Goal: Ask a question

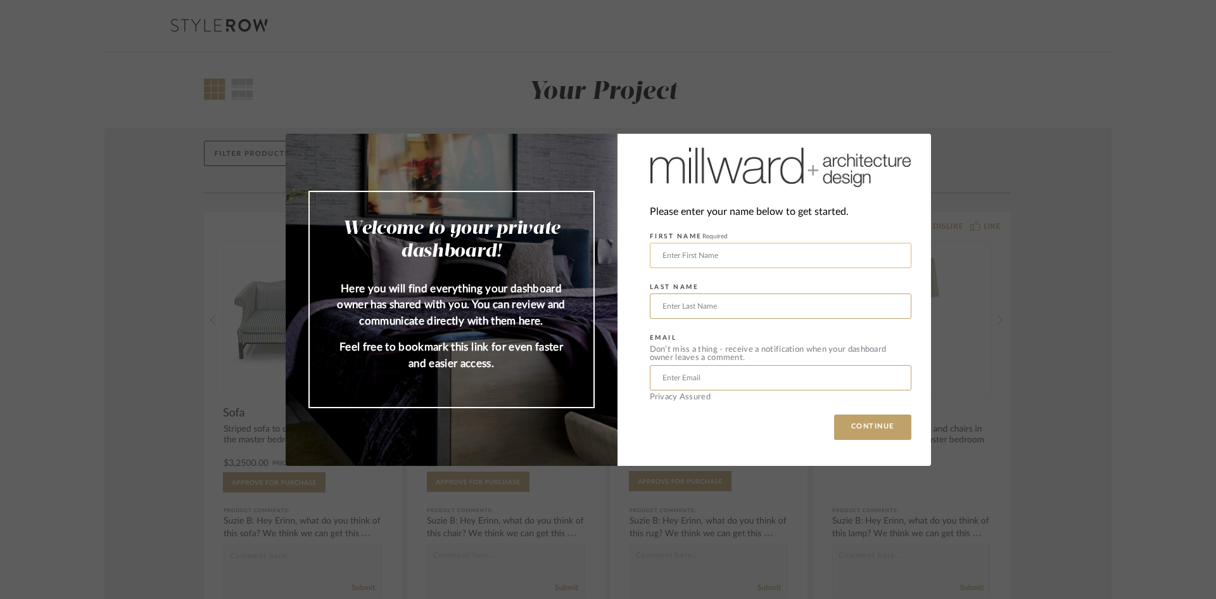
click at [779, 254] on input "text" at bounding box center [781, 255] width 262 height 25
type input "[PERSON_NAME]"
type input "Madoff"
type input "[EMAIL_ADDRESS][DOMAIN_NAME]"
click at [888, 424] on button "CONTINUE" at bounding box center [872, 426] width 77 height 25
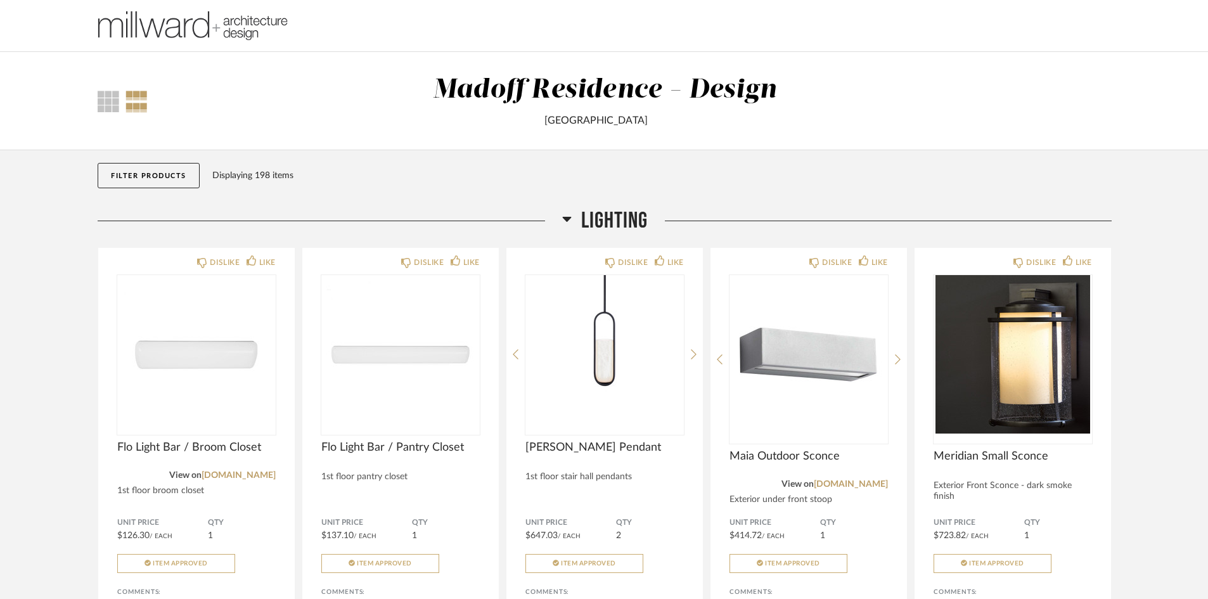
click at [566, 217] on icon at bounding box center [566, 219] width 9 height 5
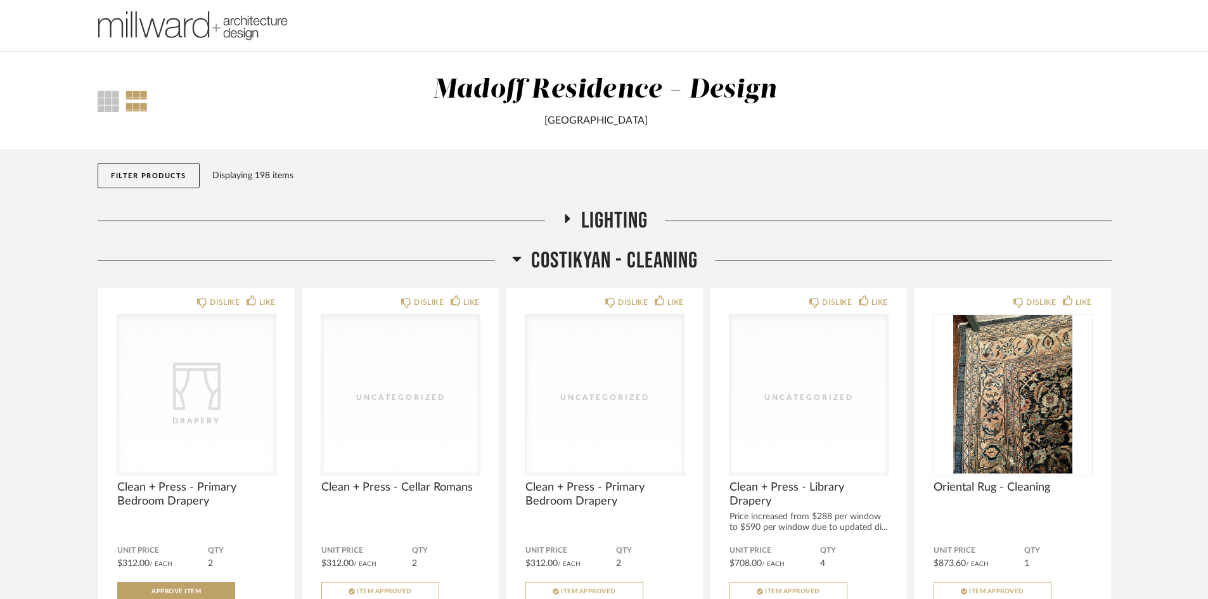
click at [521, 258] on h2 "Costikyan - Cleaning" at bounding box center [605, 260] width 186 height 27
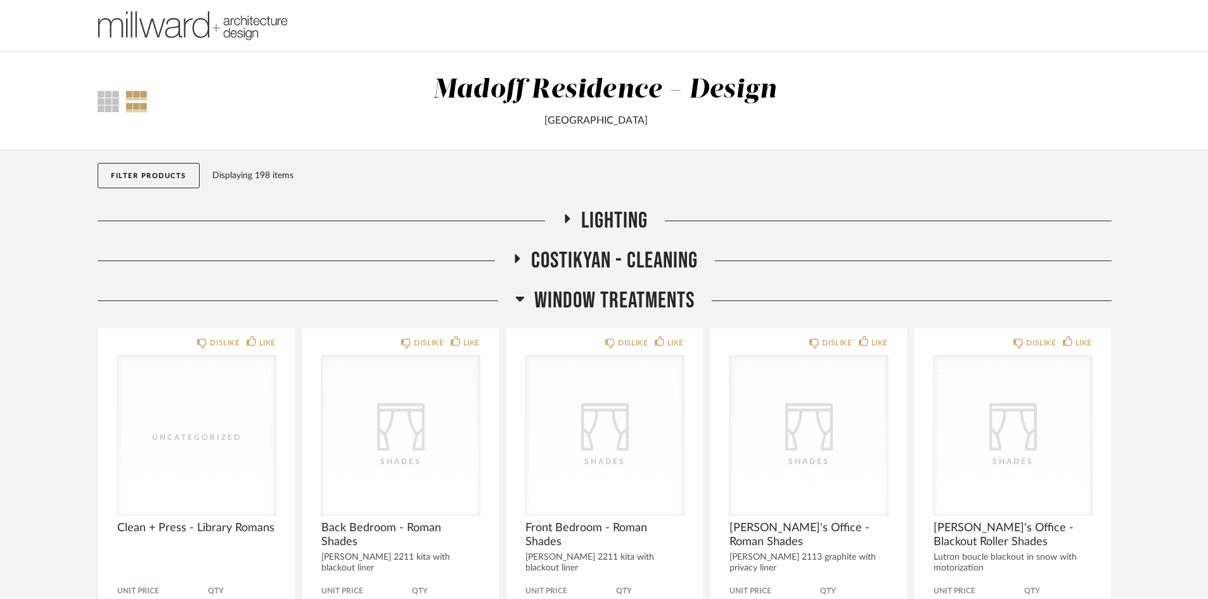
click at [516, 300] on icon at bounding box center [520, 298] width 10 height 15
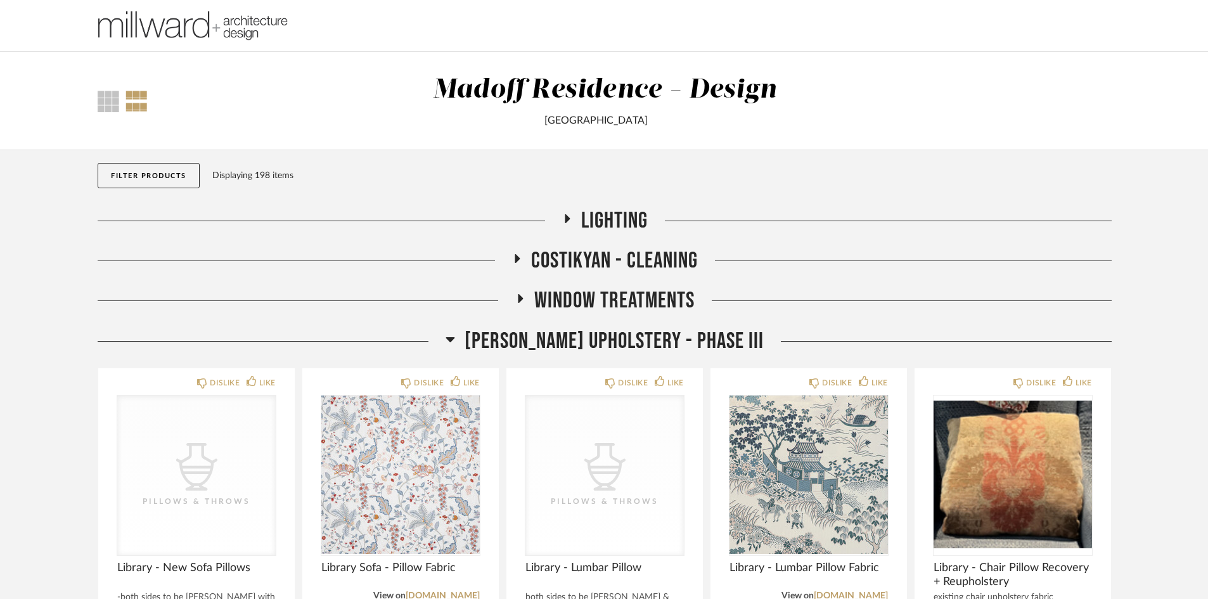
click at [455, 338] on icon at bounding box center [450, 338] width 10 height 15
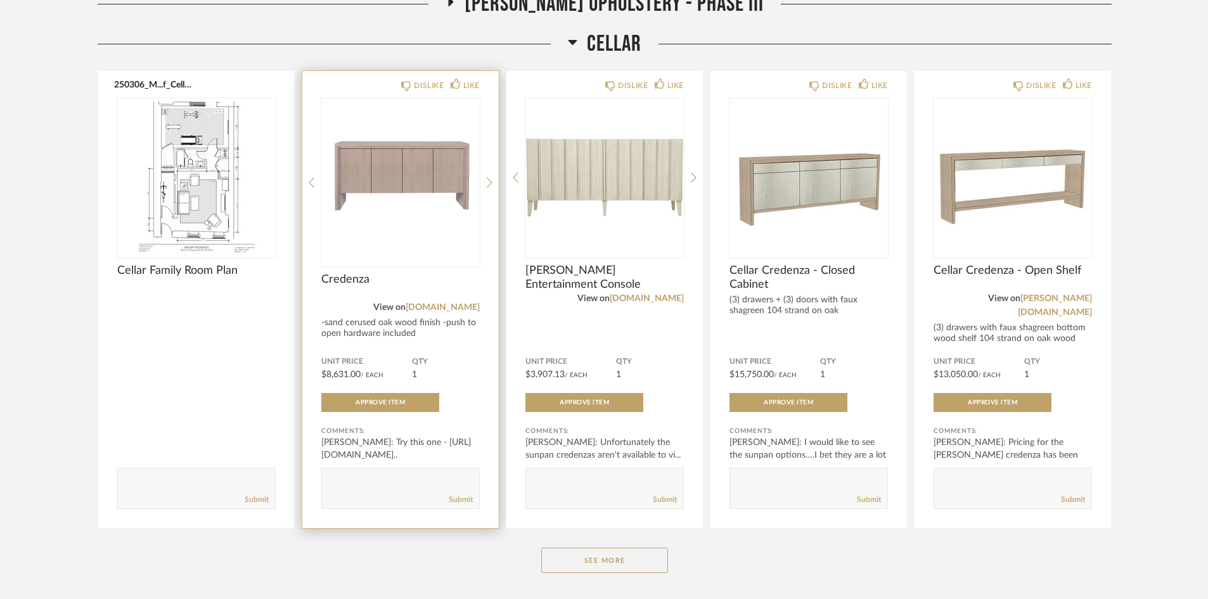
scroll to position [380, 0]
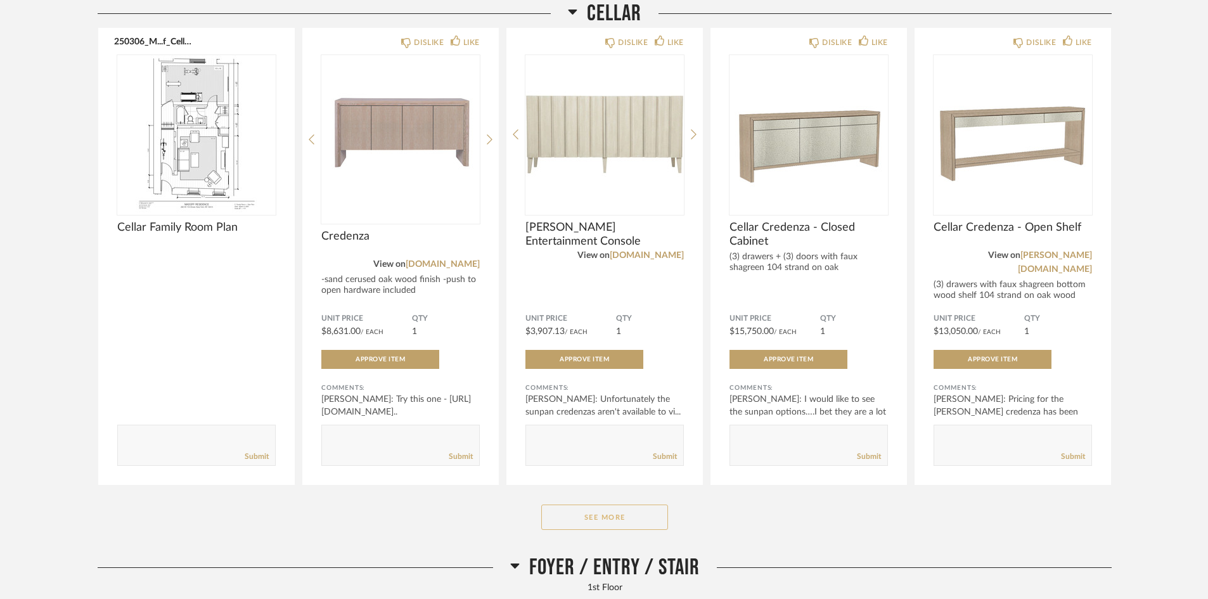
click at [587, 511] on button "See More" at bounding box center [604, 516] width 127 height 25
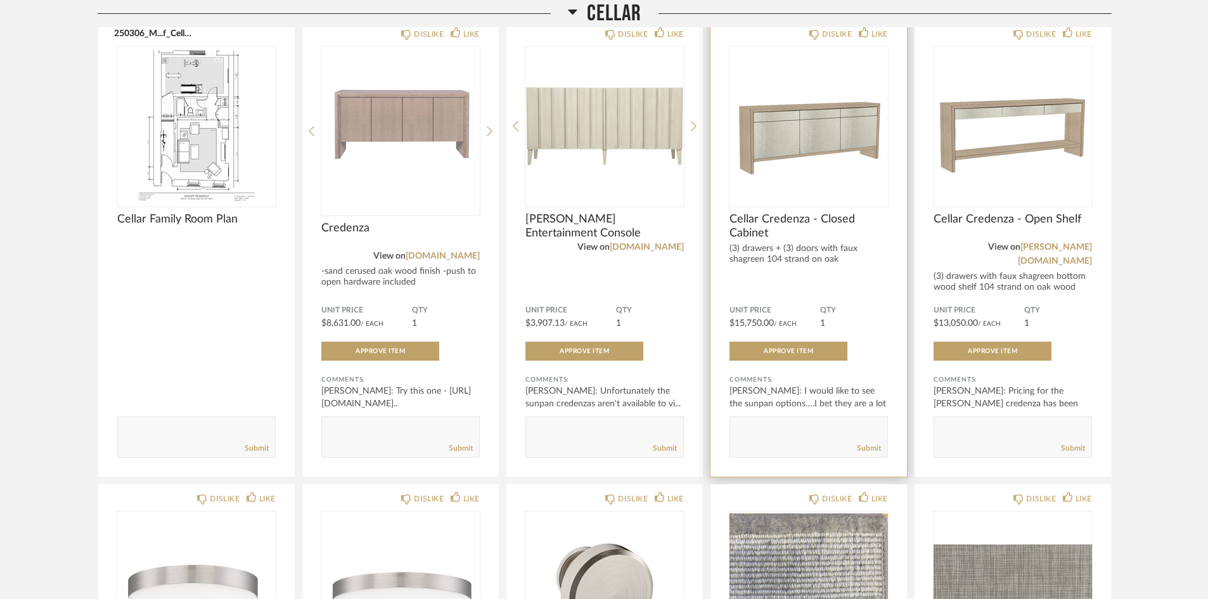
scroll to position [317, 0]
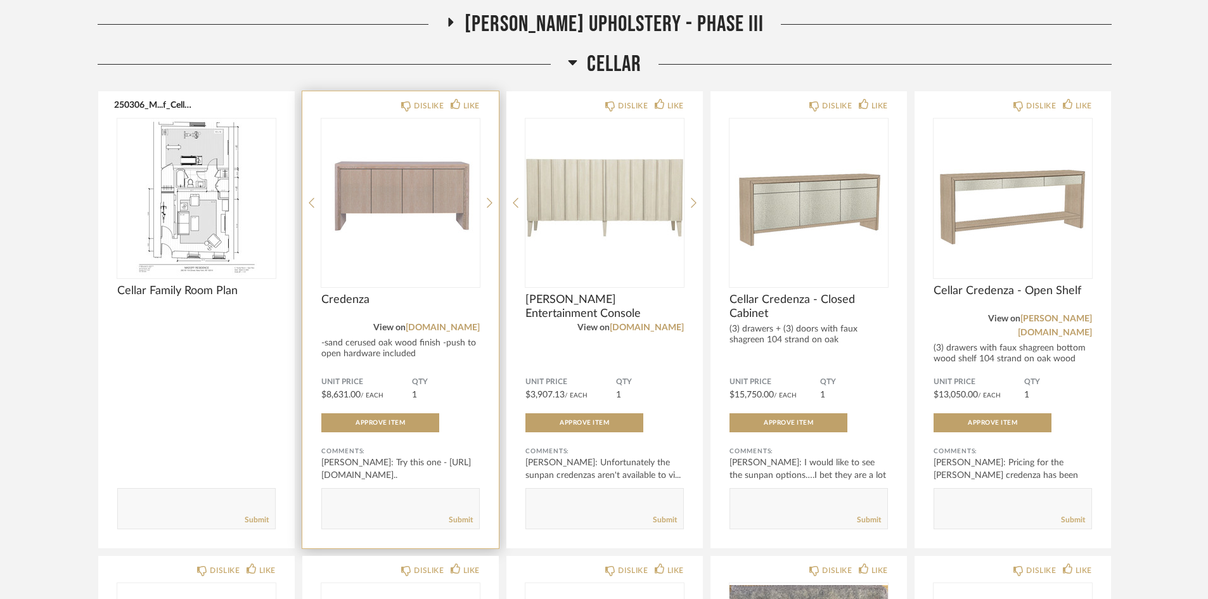
click at [412, 191] on img "0" at bounding box center [400, 197] width 158 height 158
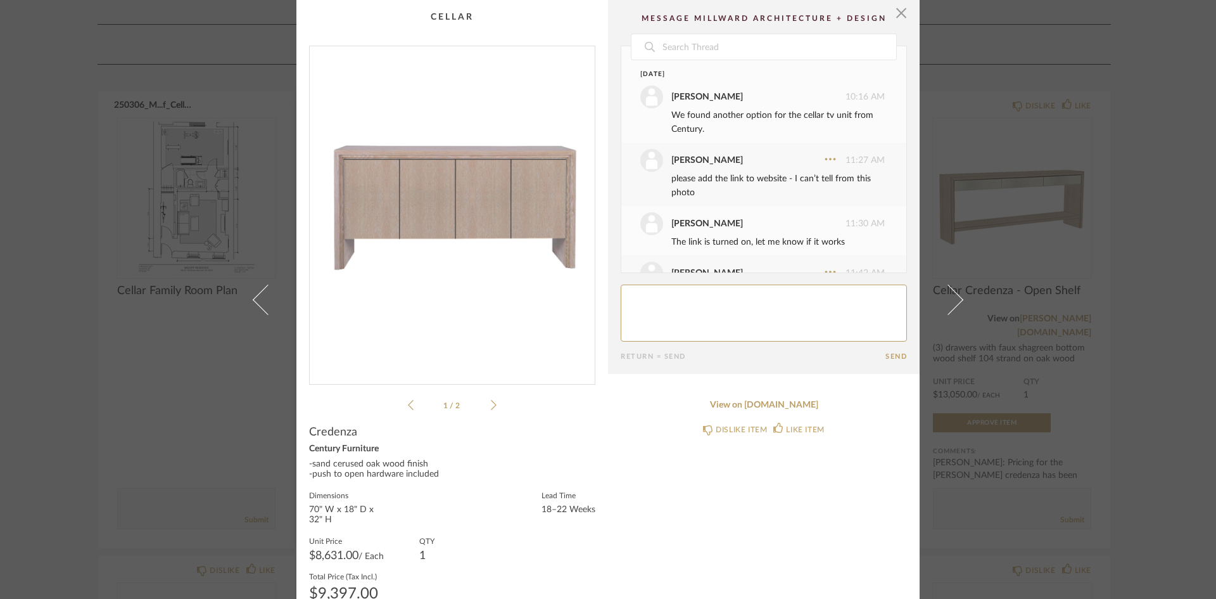
scroll to position [120, 0]
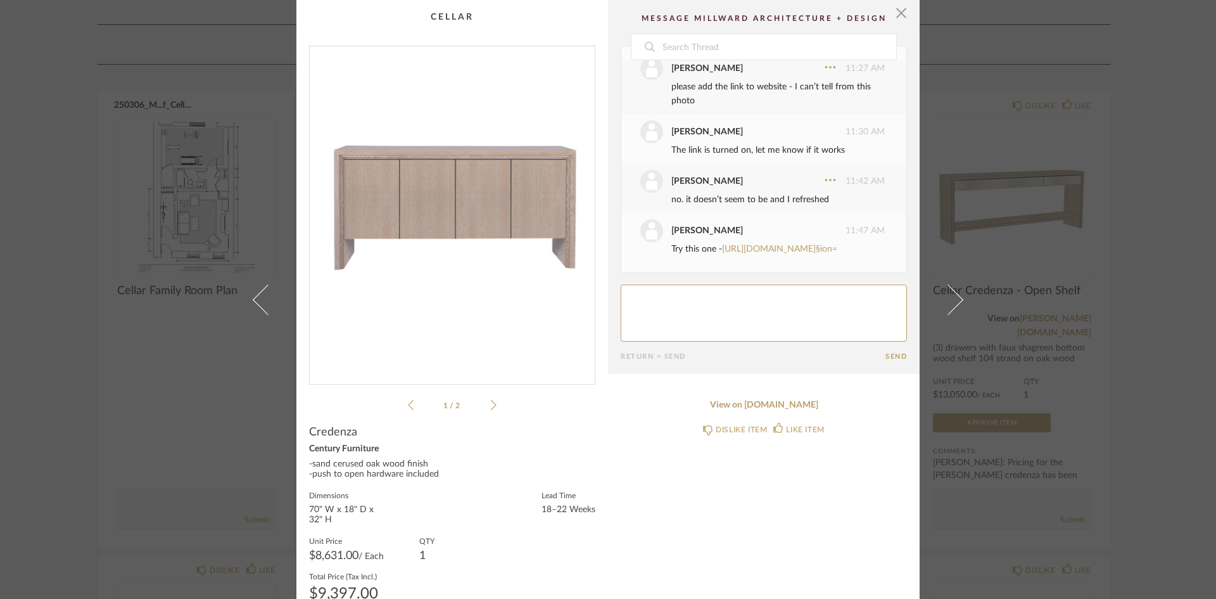
click at [412, 191] on img "0" at bounding box center [452, 210] width 285 height 328
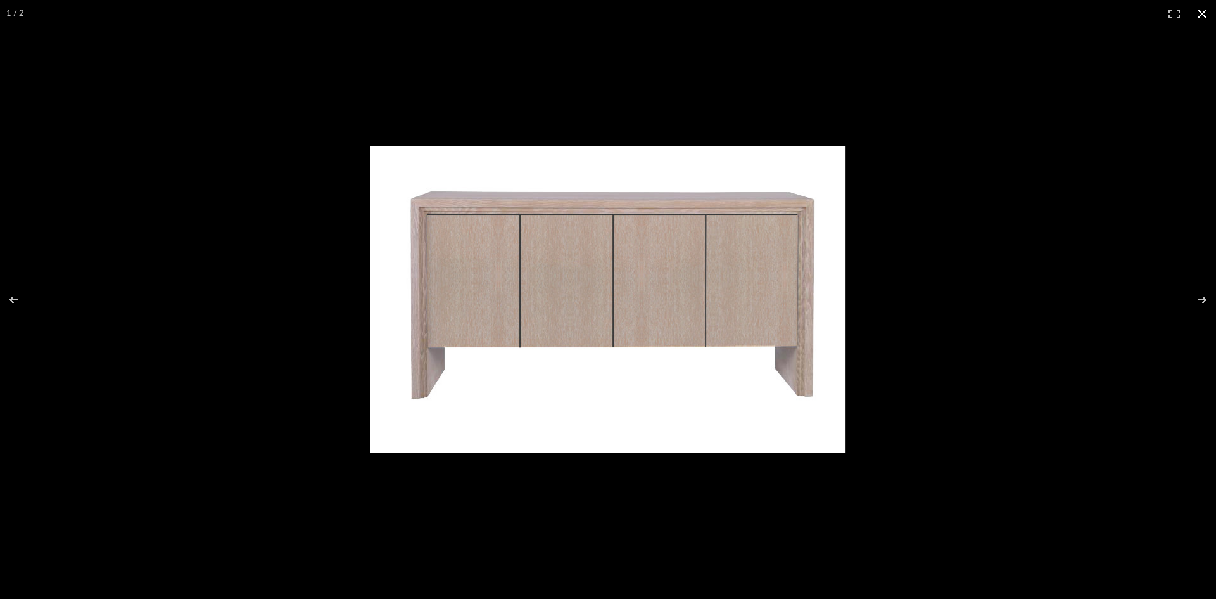
click at [1201, 18] on button at bounding box center [1203, 14] width 28 height 28
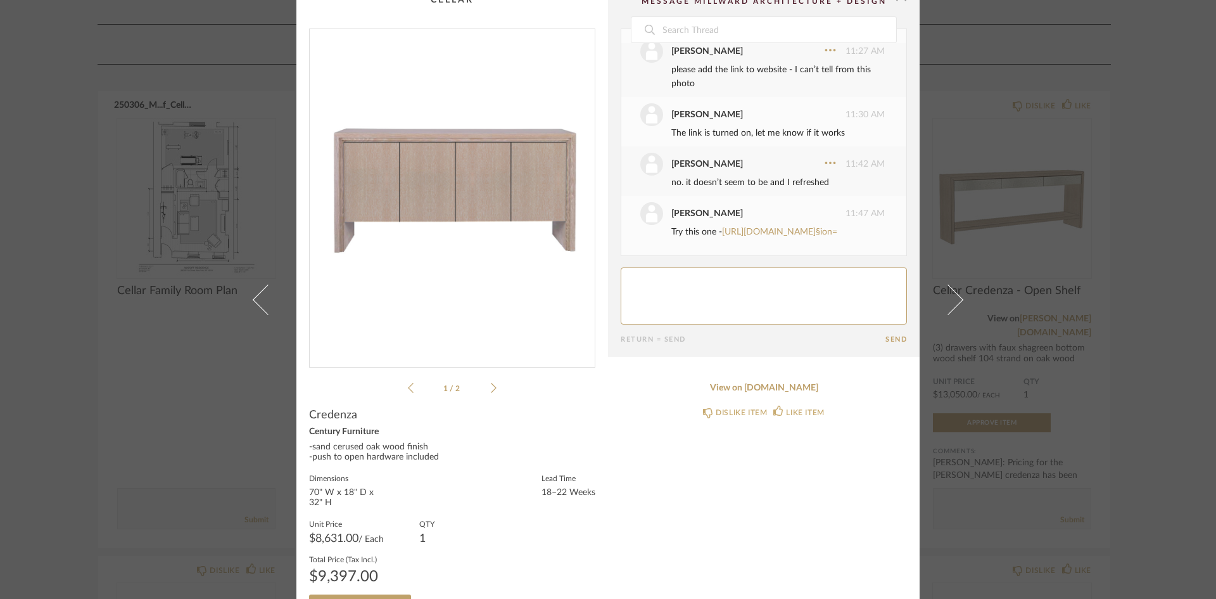
scroll to position [0, 0]
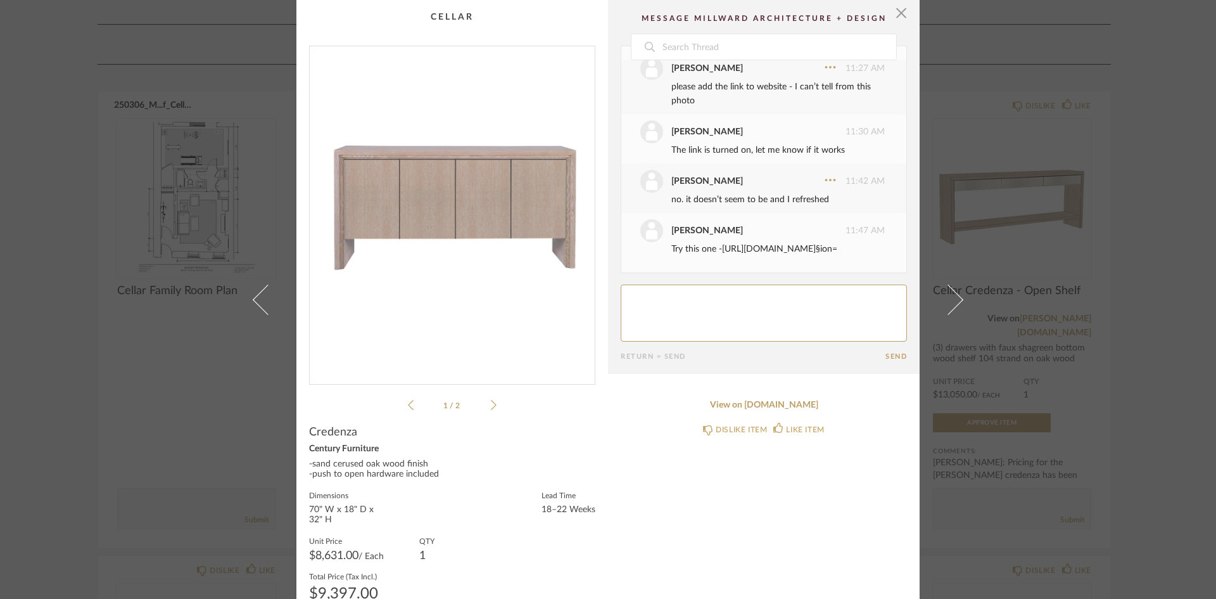
click at [722, 245] on link "[URL][DOMAIN_NAME]§ion=" at bounding box center [779, 249] width 115 height 9
click at [900, 13] on span "button" at bounding box center [901, 12] width 25 height 25
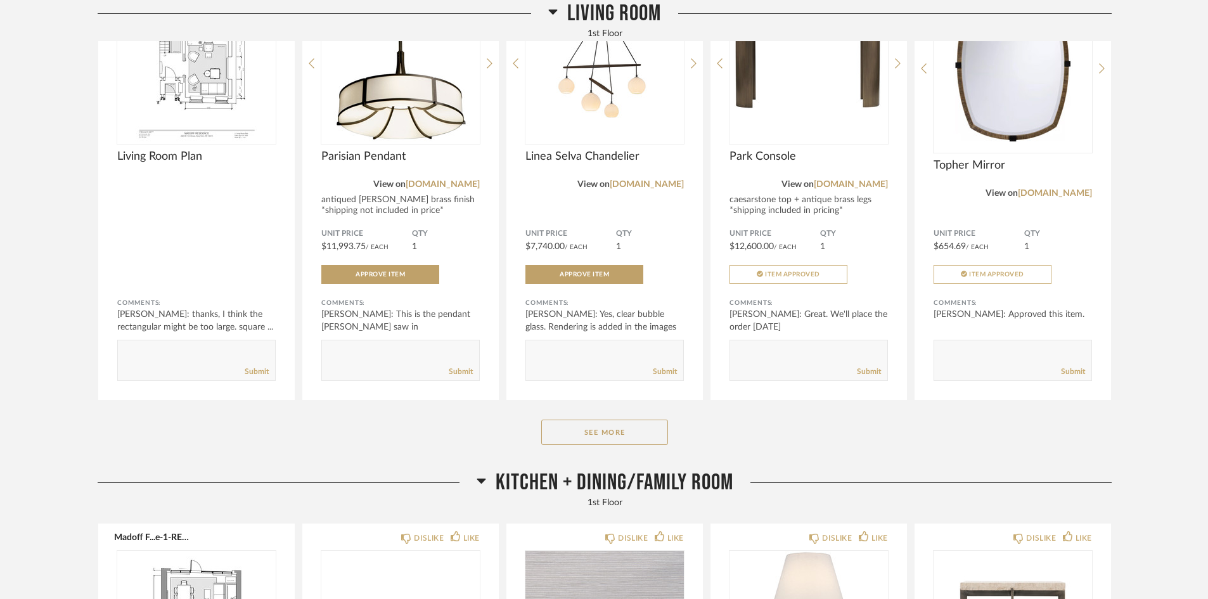
scroll to position [2914, 0]
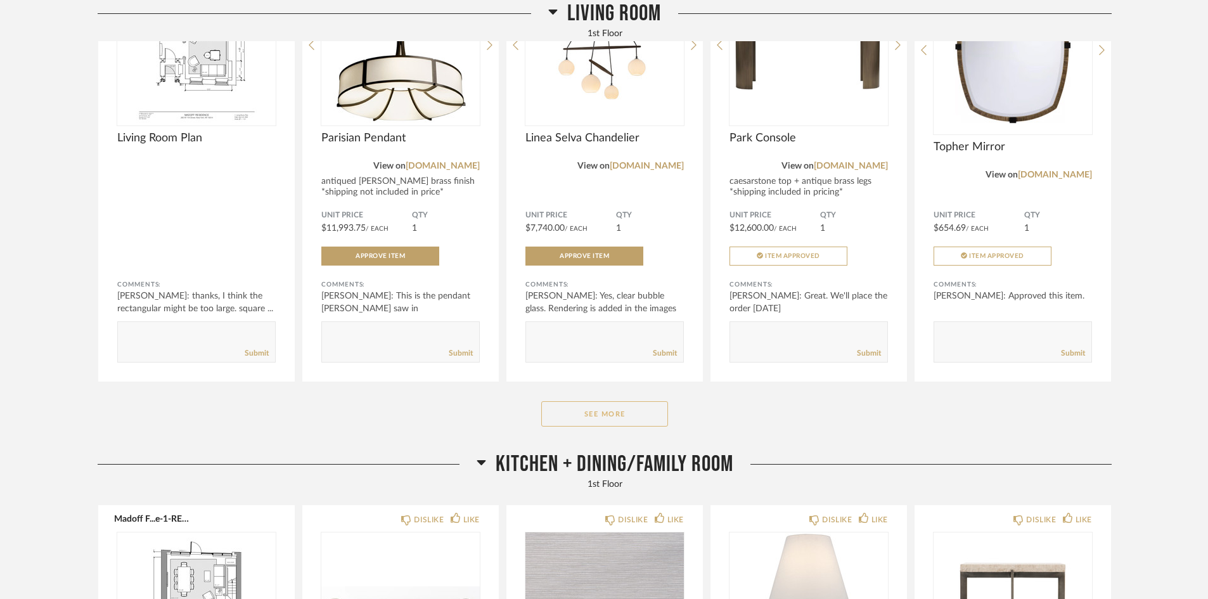
click at [620, 404] on button "See More" at bounding box center [604, 413] width 127 height 25
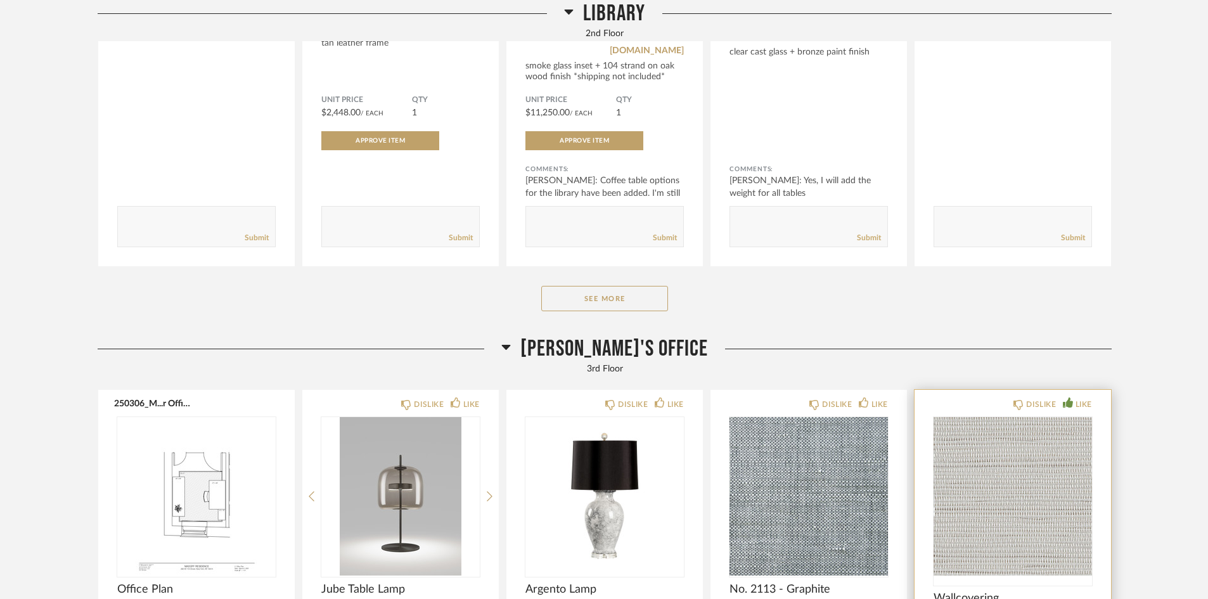
scroll to position [7983, 0]
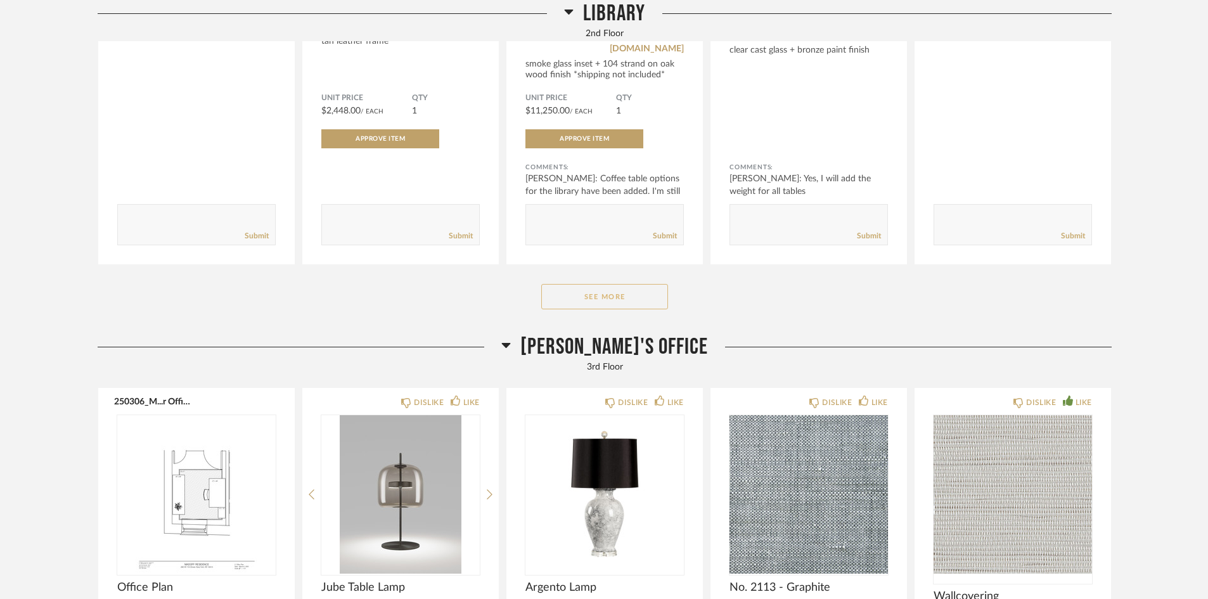
click at [621, 284] on button "See More" at bounding box center [604, 296] width 127 height 25
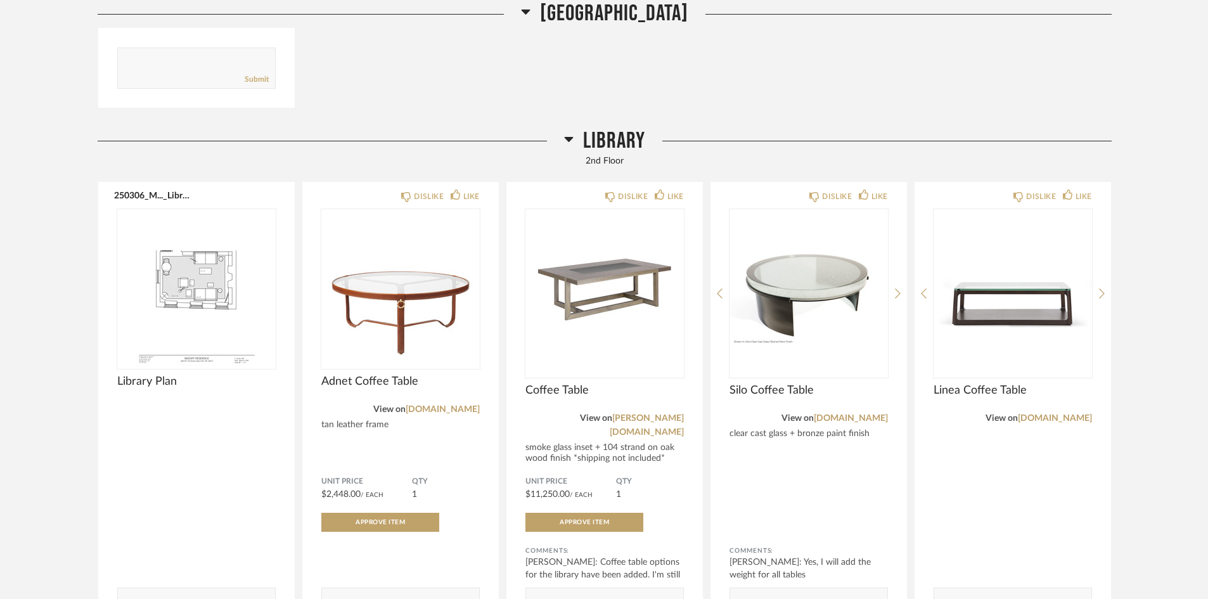
scroll to position [7539, 0]
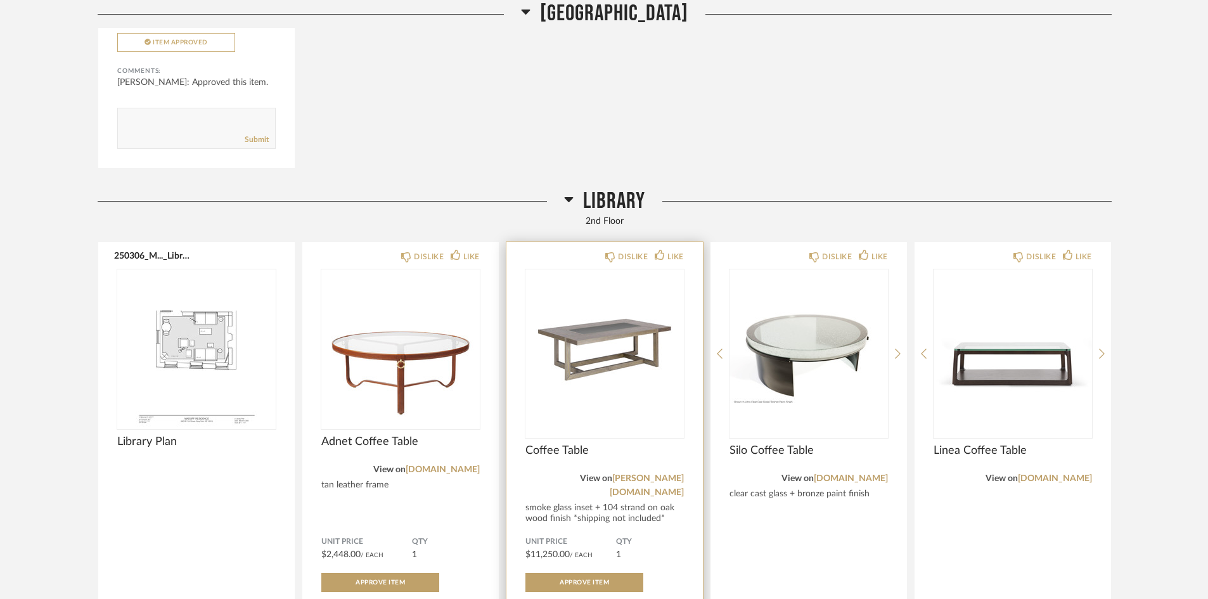
click at [578, 328] on img "0" at bounding box center [604, 348] width 158 height 158
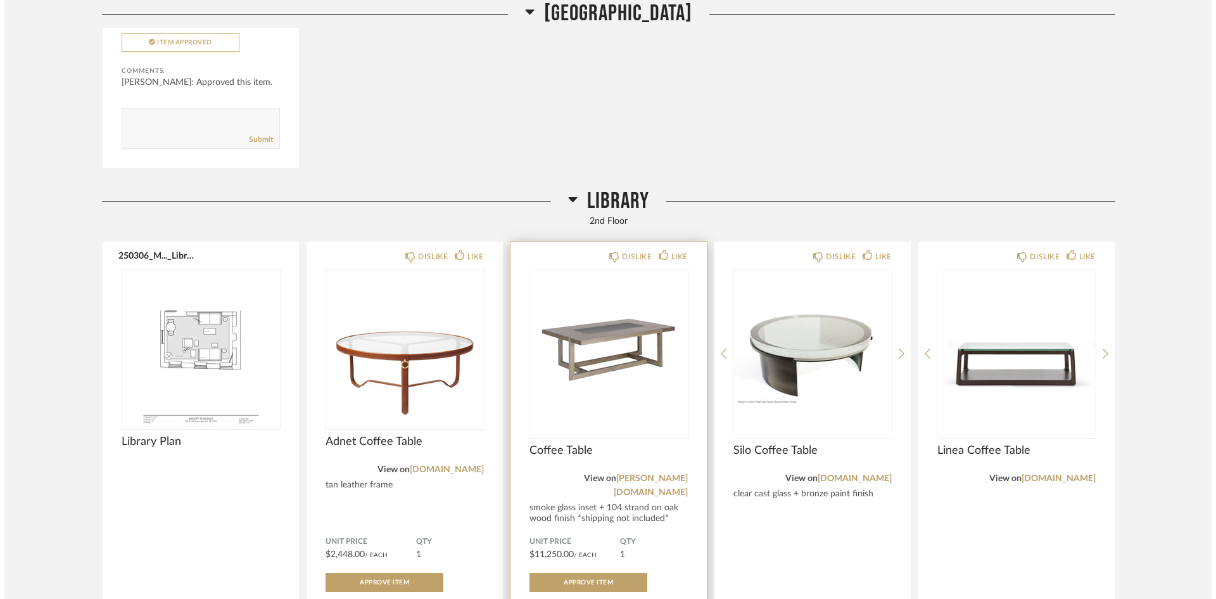
scroll to position [0, 0]
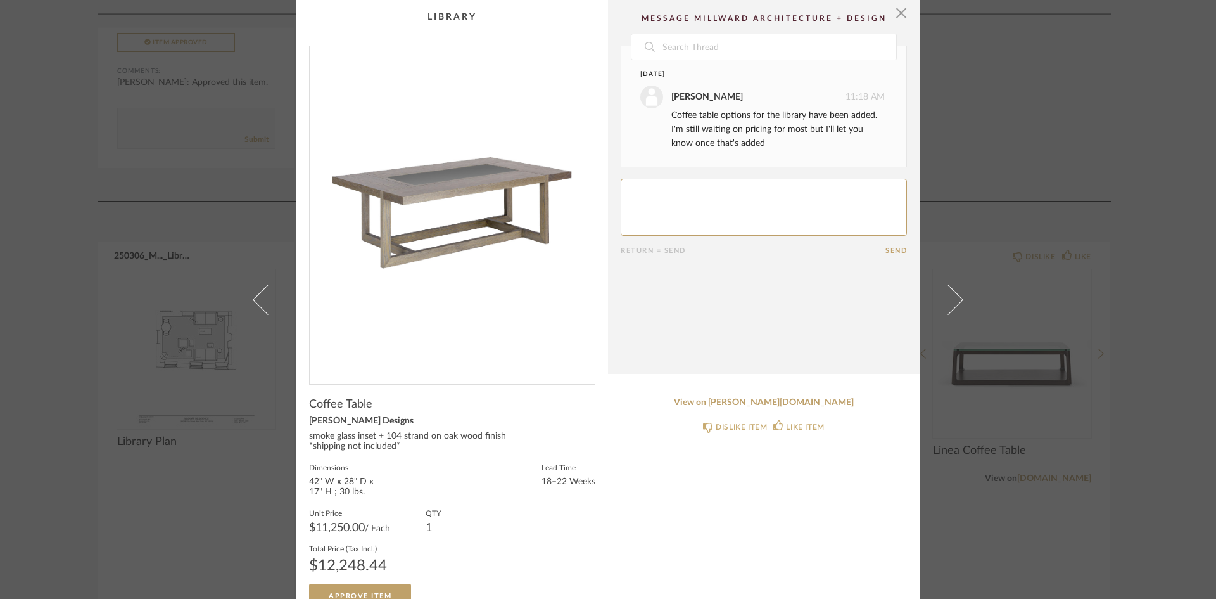
click at [434, 200] on img "0" at bounding box center [452, 210] width 285 height 328
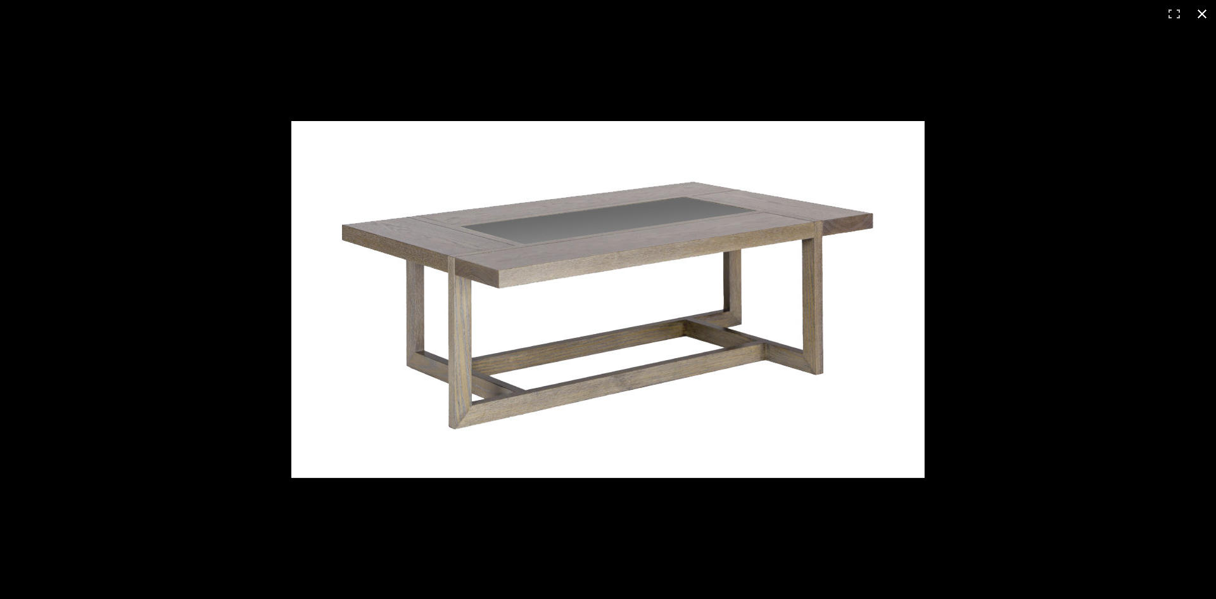
click at [1210, 16] on button at bounding box center [1203, 14] width 28 height 28
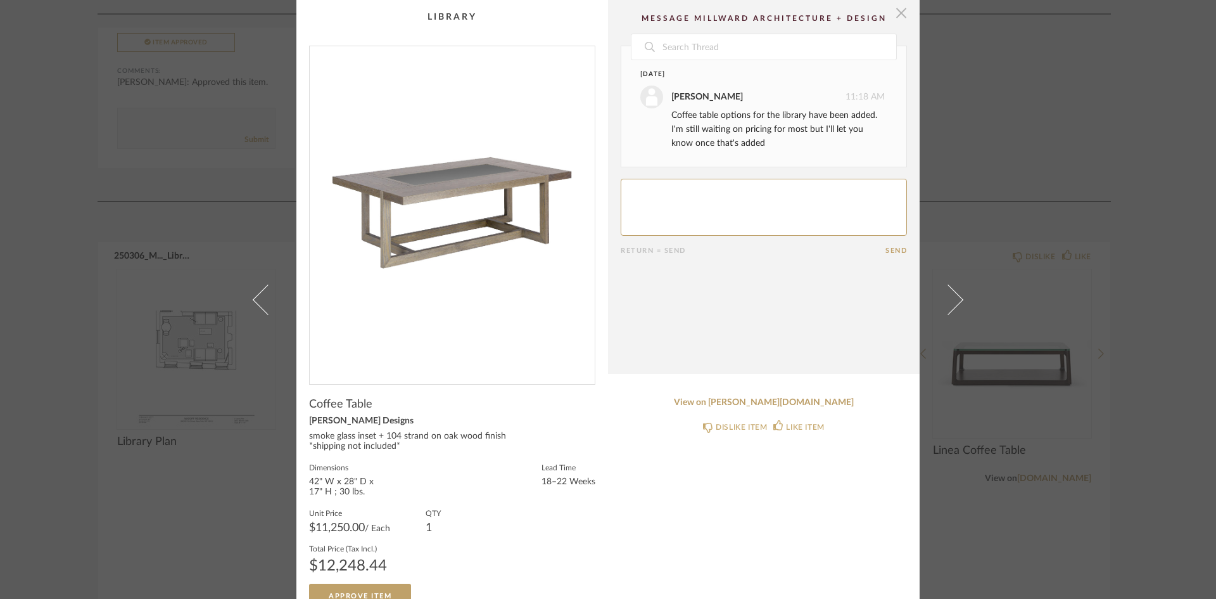
click at [896, 8] on span "button" at bounding box center [901, 12] width 25 height 25
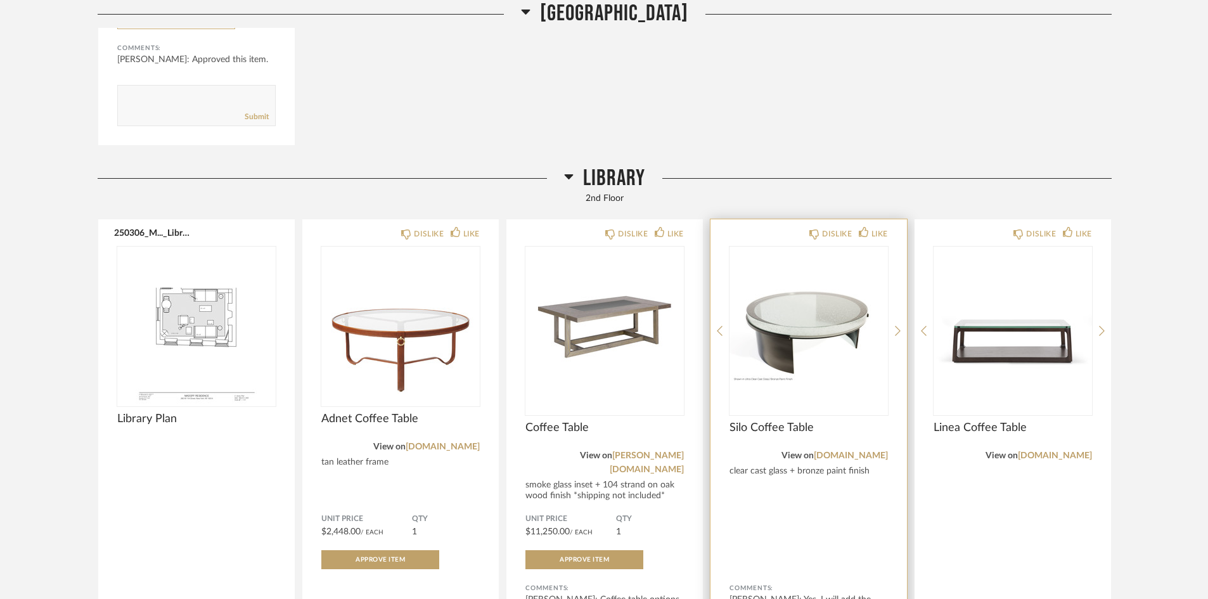
scroll to position [7539, 0]
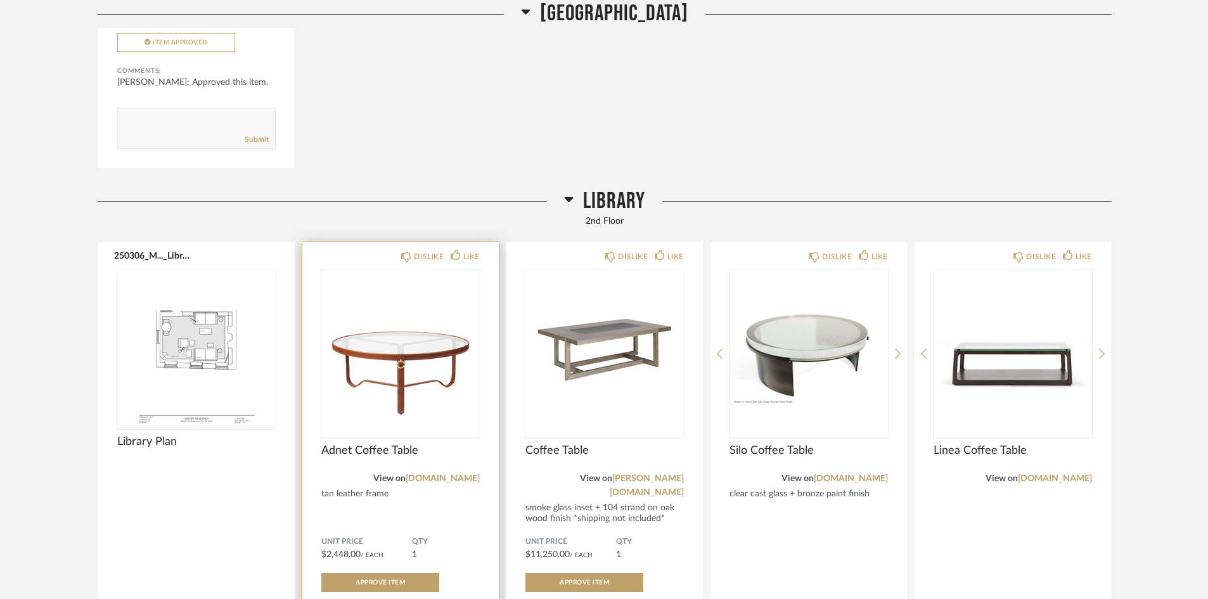
click at [384, 342] on div at bounding box center [400, 353] width 158 height 169
click at [408, 335] on img "0" at bounding box center [400, 348] width 158 height 158
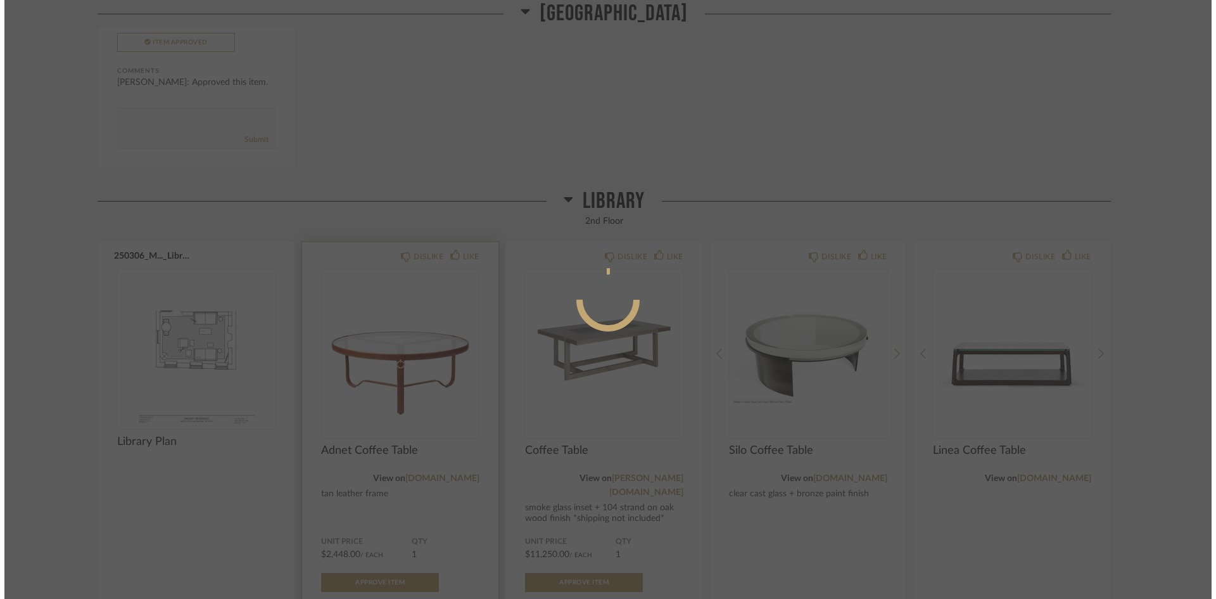
scroll to position [0, 0]
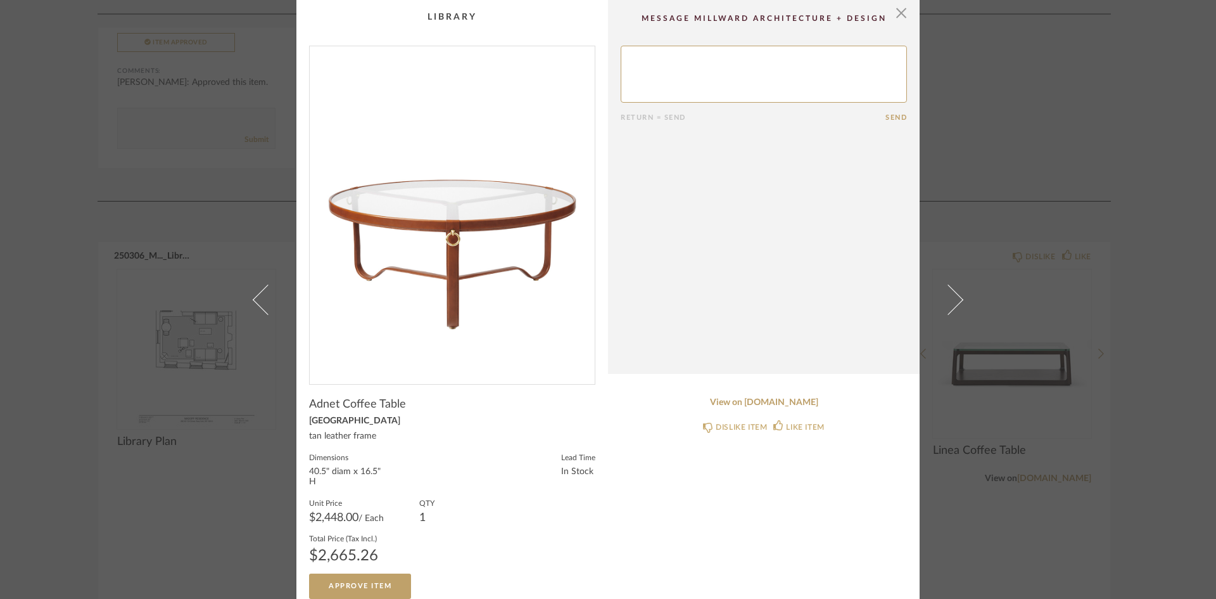
click at [451, 235] on img "0" at bounding box center [452, 210] width 285 height 328
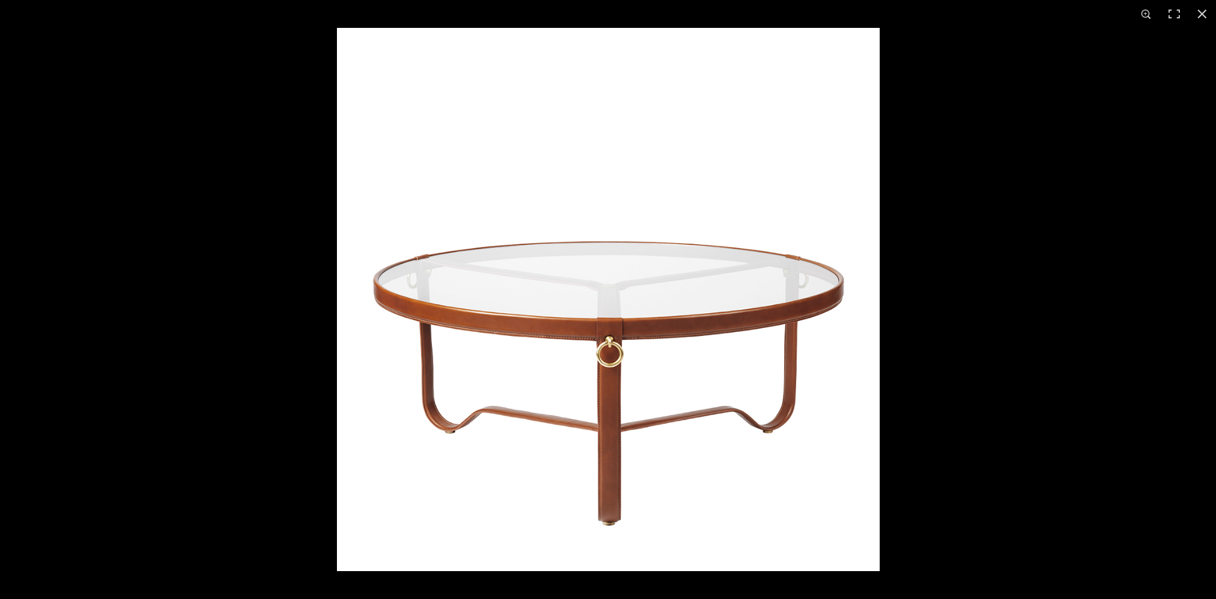
click at [602, 298] on img at bounding box center [608, 299] width 543 height 543
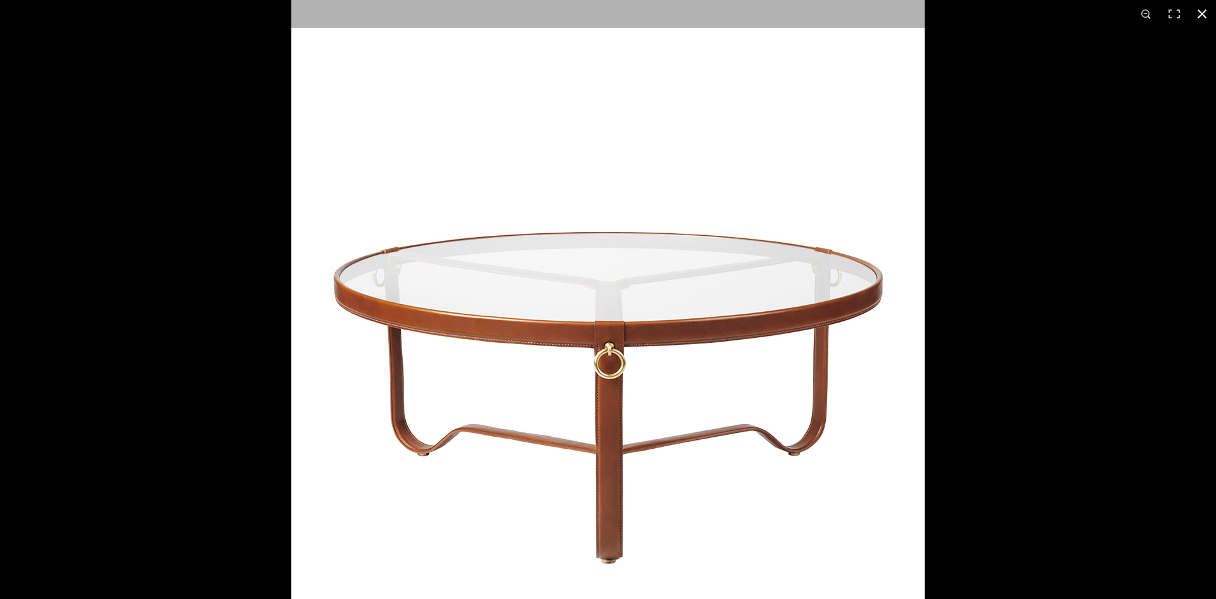
click at [1204, 12] on button at bounding box center [1203, 14] width 28 height 28
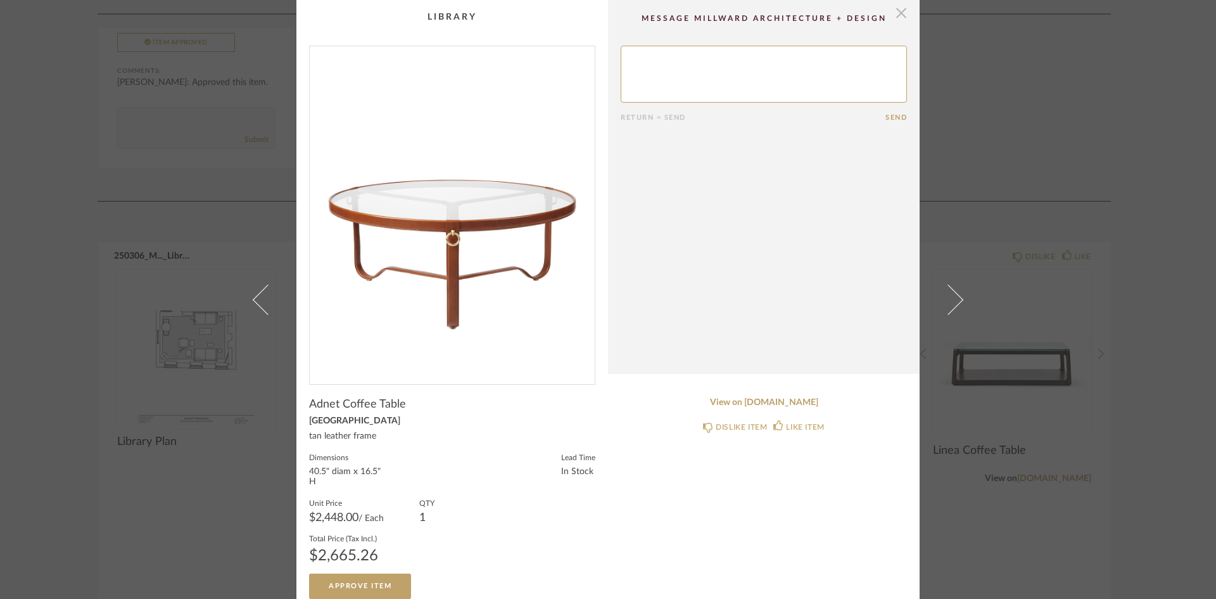
click at [902, 11] on span "button" at bounding box center [901, 12] width 25 height 25
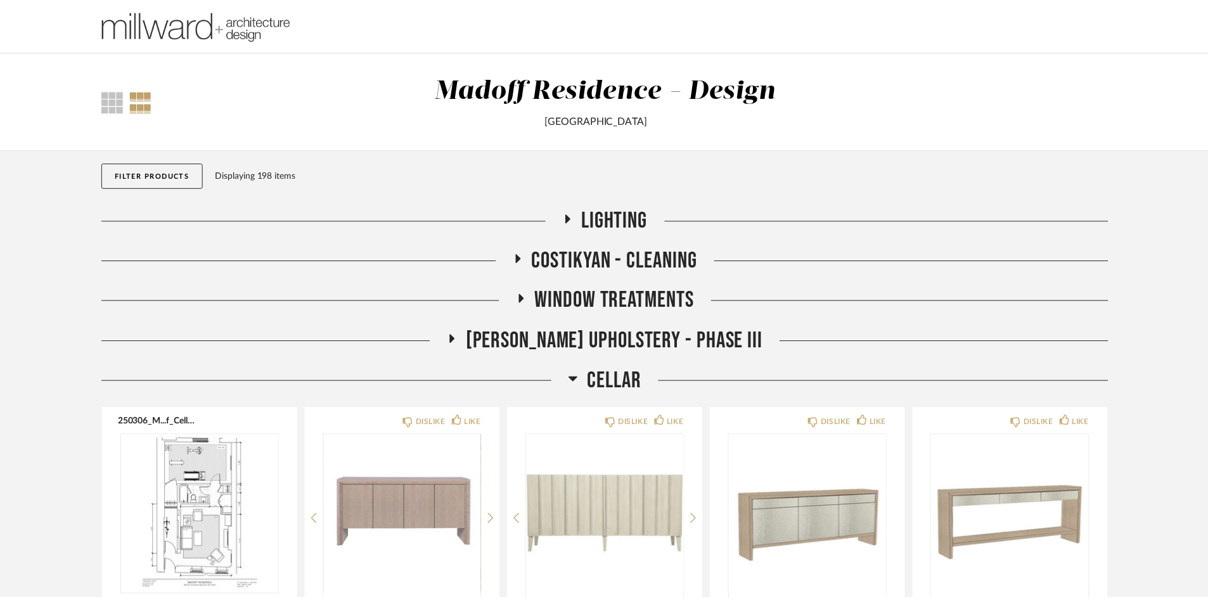
scroll to position [7539, 0]
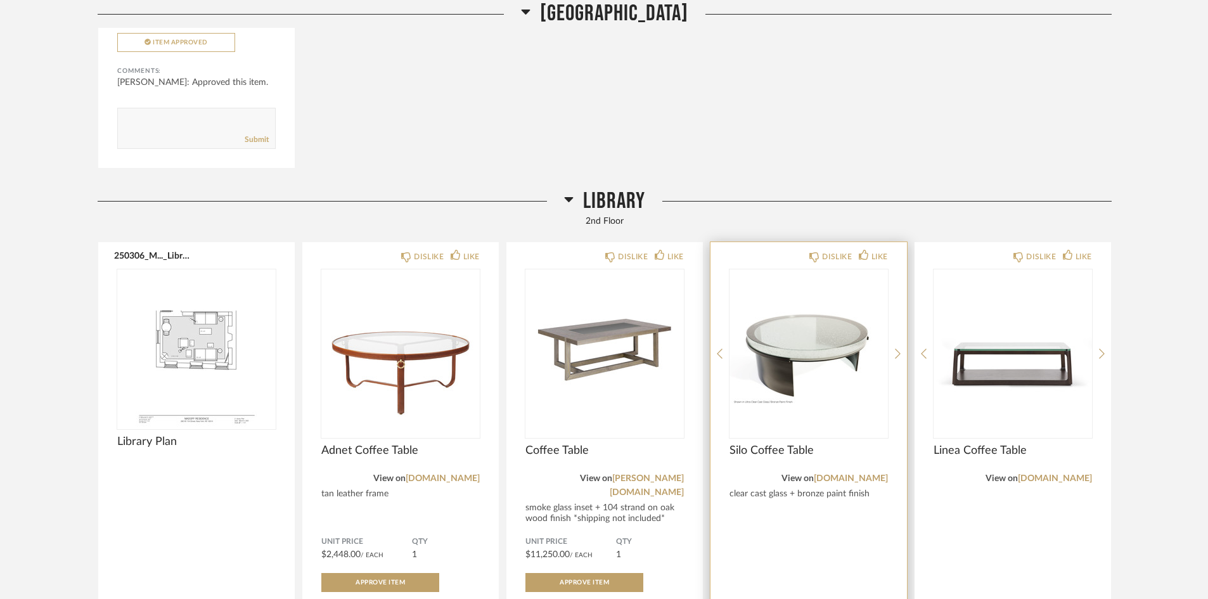
click at [810, 324] on img "0" at bounding box center [808, 348] width 158 height 158
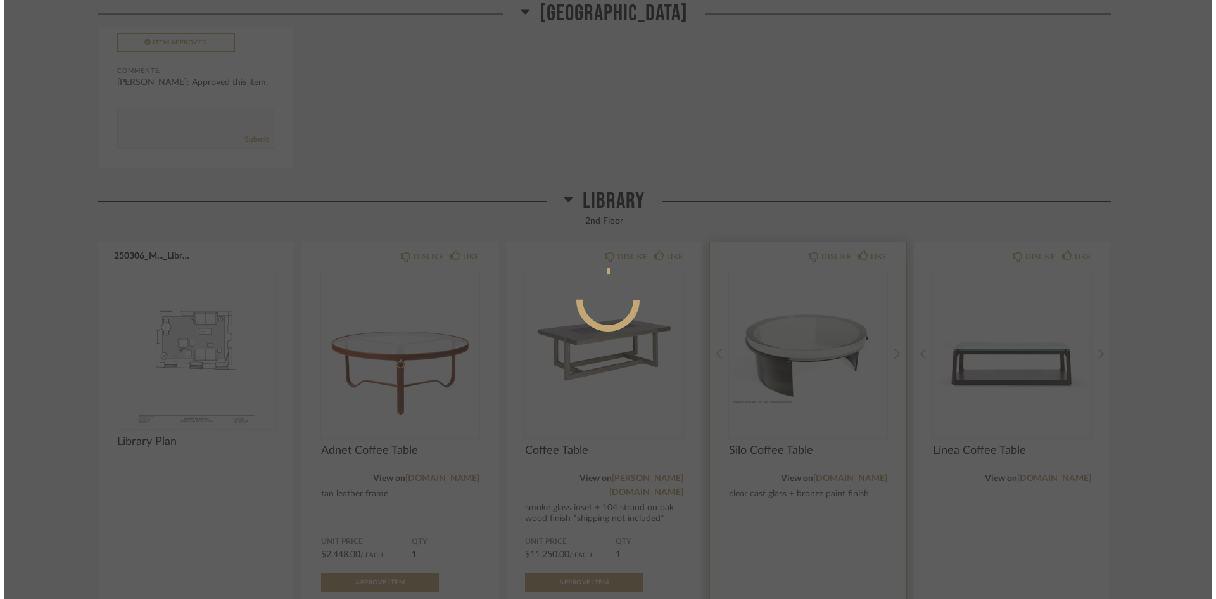
scroll to position [0, 0]
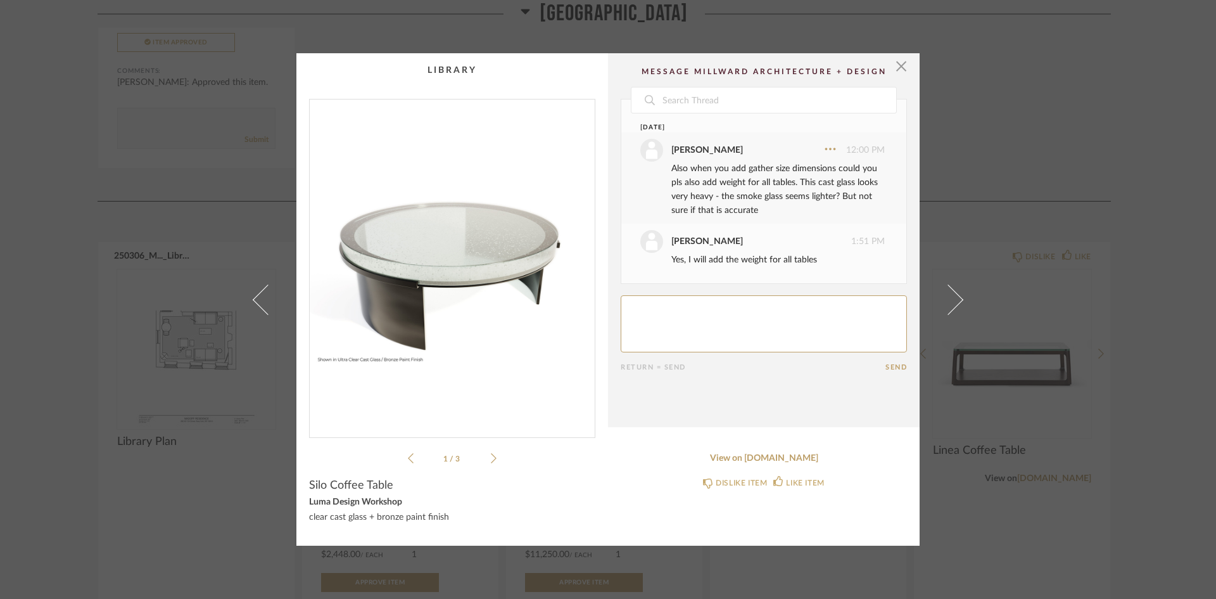
click at [491, 457] on icon at bounding box center [494, 457] width 6 height 11
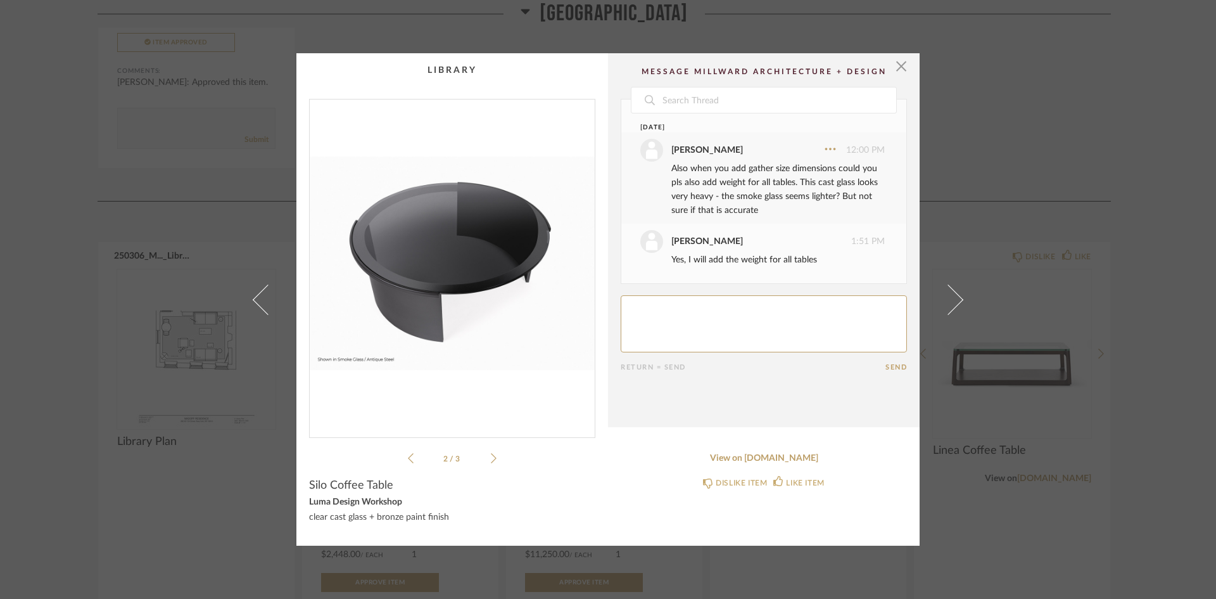
click at [491, 456] on icon at bounding box center [494, 457] width 6 height 11
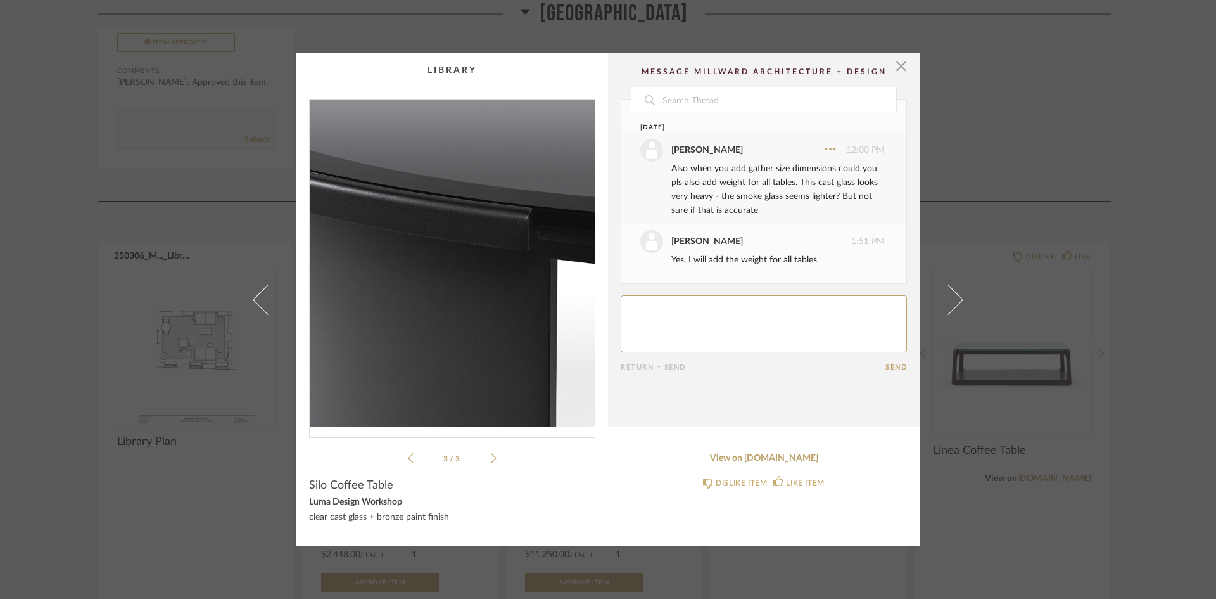
click at [473, 220] on img "2" at bounding box center [452, 263] width 285 height 328
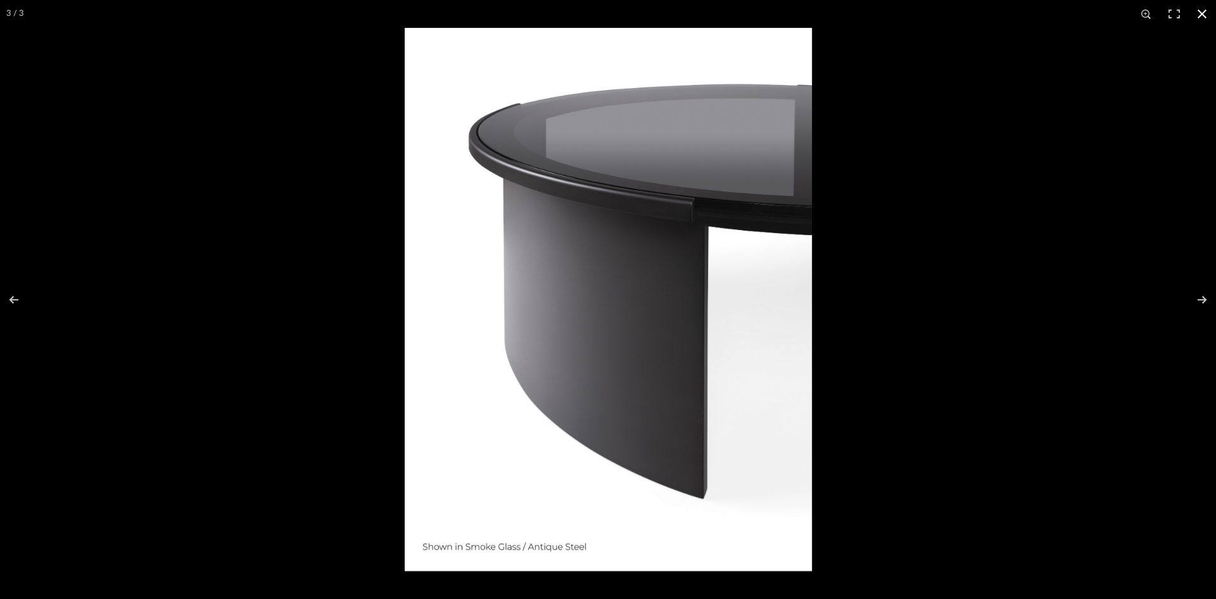
click at [1209, 12] on button at bounding box center [1203, 14] width 28 height 28
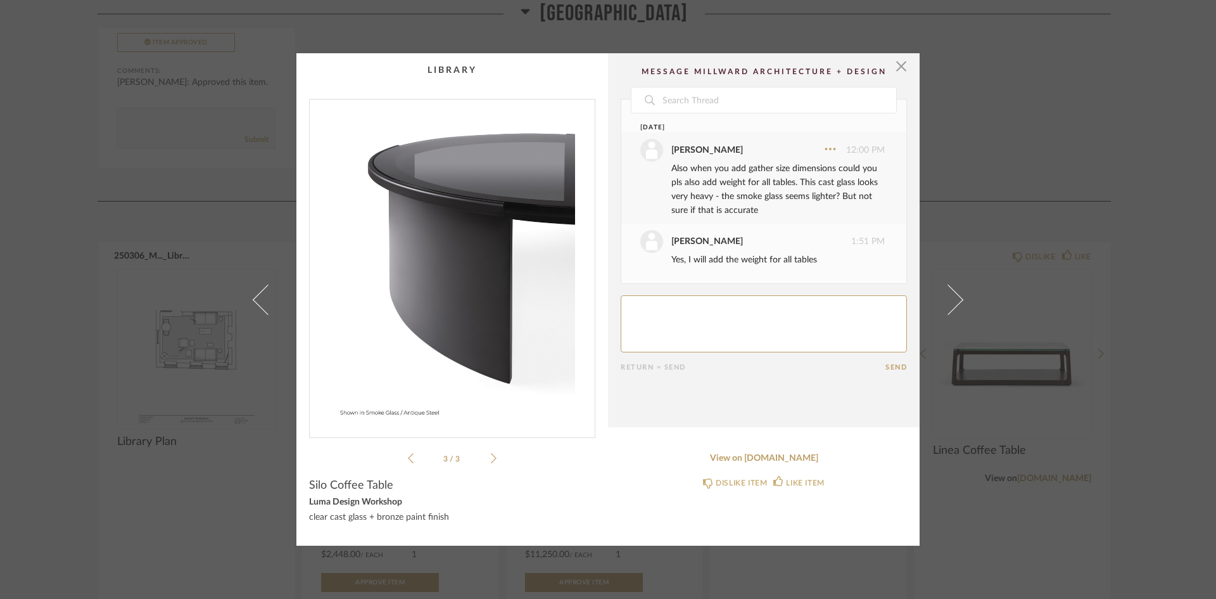
click at [491, 460] on icon at bounding box center [494, 458] width 6 height 10
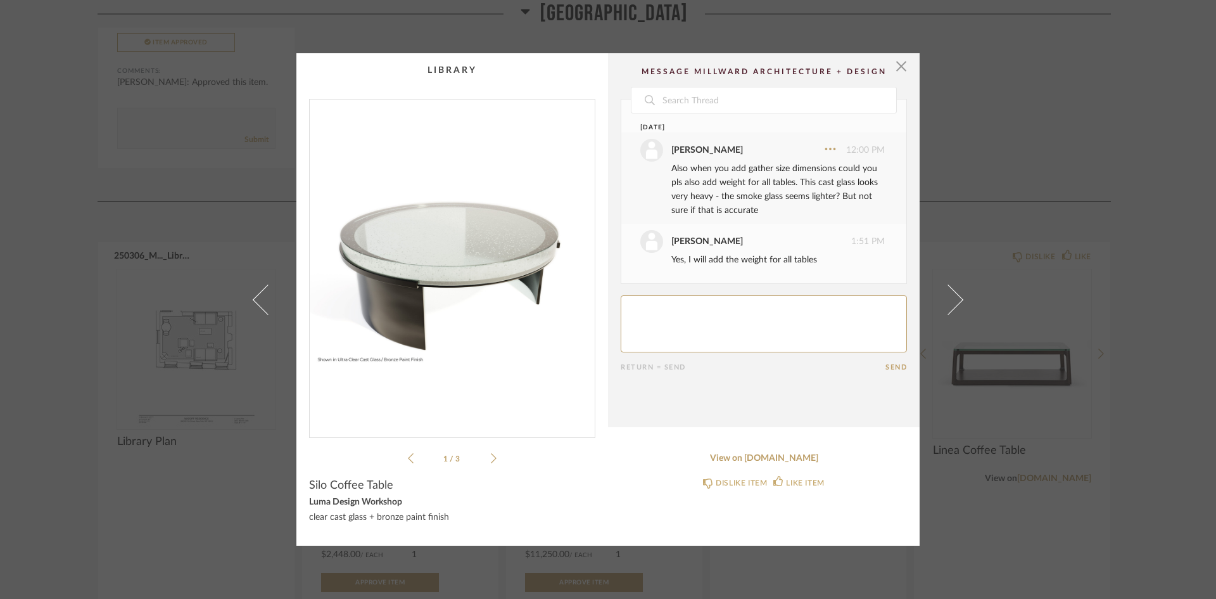
click at [491, 460] on icon at bounding box center [494, 458] width 6 height 10
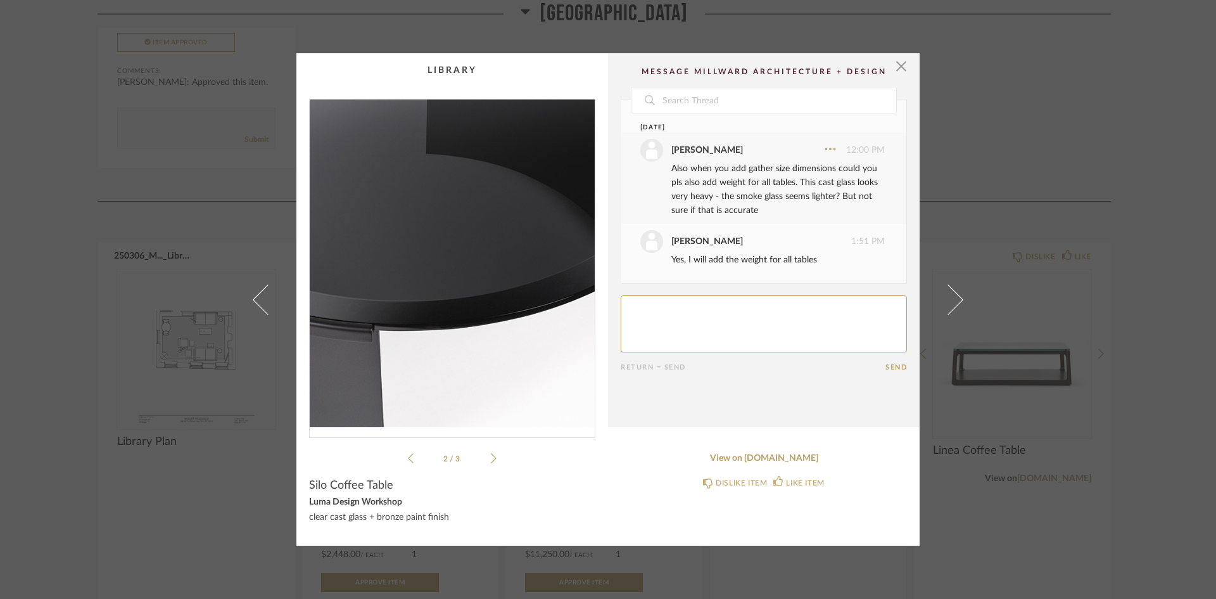
click at [461, 272] on img "1" at bounding box center [452, 263] width 285 height 328
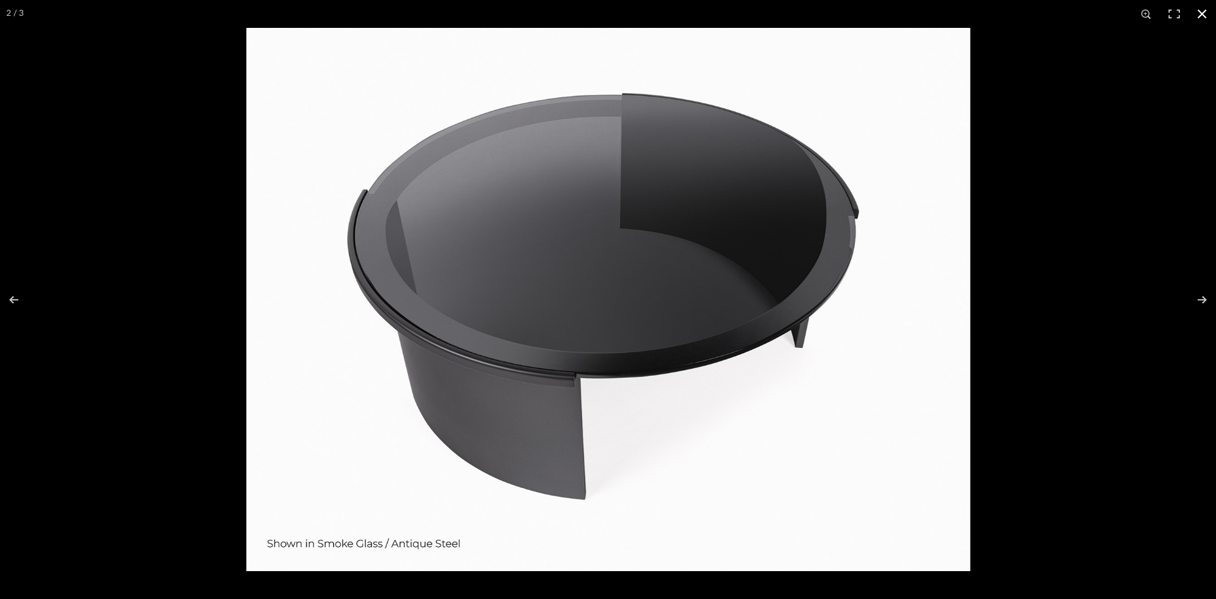
click at [1206, 16] on button at bounding box center [1203, 14] width 28 height 28
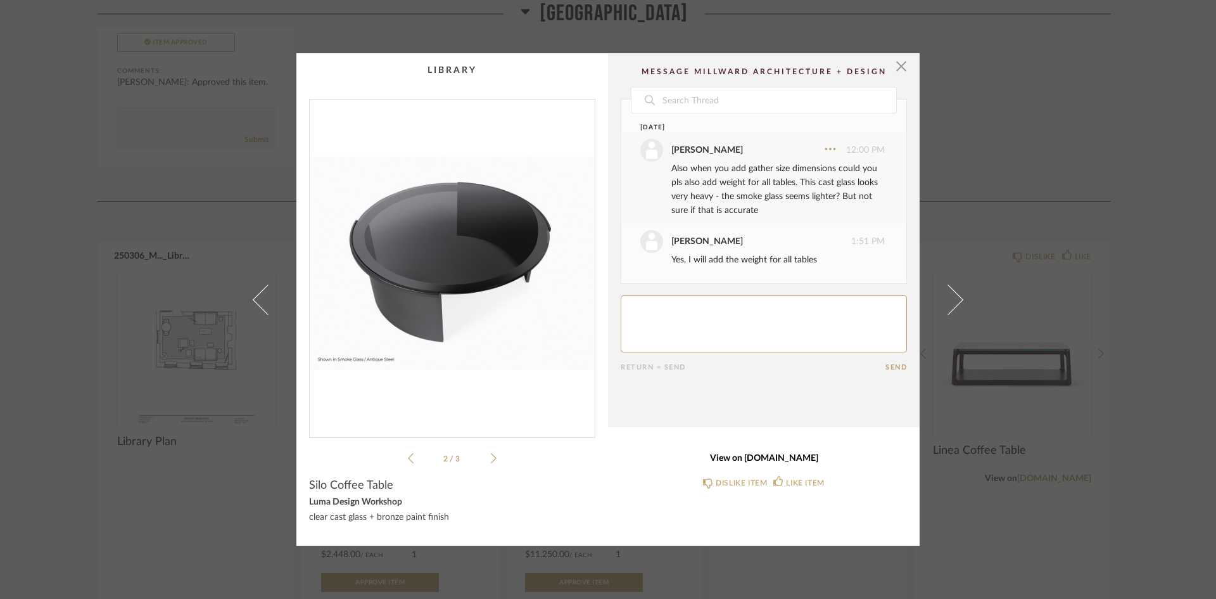
click at [757, 461] on link "View on [DOMAIN_NAME]" at bounding box center [764, 458] width 286 height 11
click at [725, 307] on textarea at bounding box center [764, 323] width 286 height 57
type textarea "Hi,"
click at [758, 457] on link "View on [DOMAIN_NAME]" at bounding box center [764, 458] width 286 height 11
click at [902, 62] on span "button" at bounding box center [901, 65] width 25 height 25
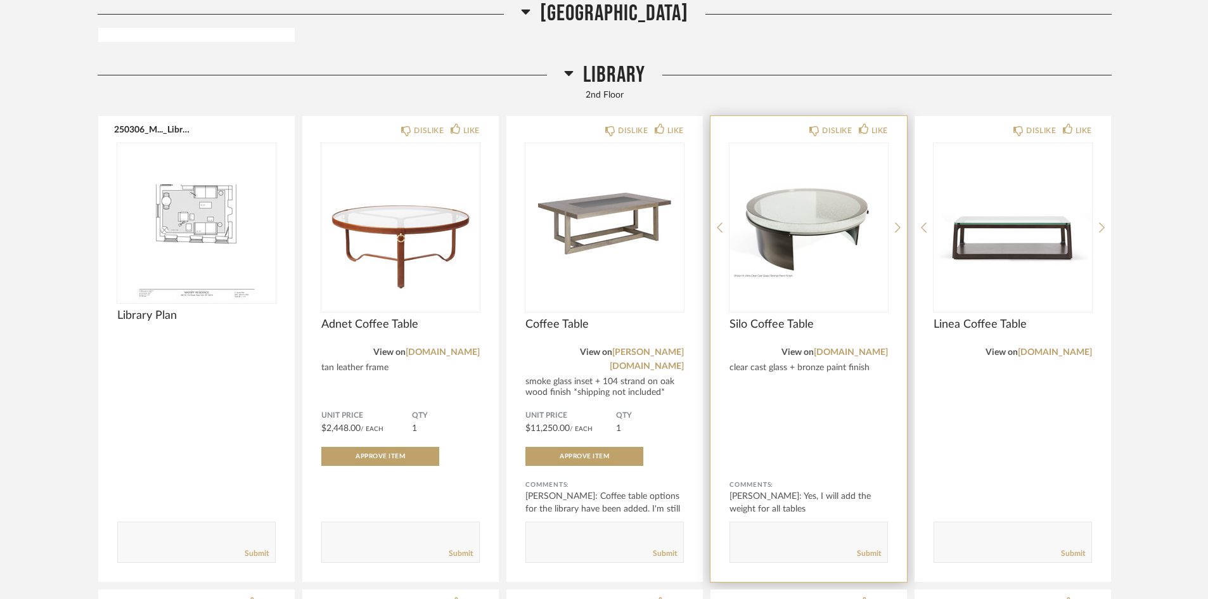
scroll to position [7666, 0]
click at [814, 212] on img "0" at bounding box center [808, 222] width 158 height 158
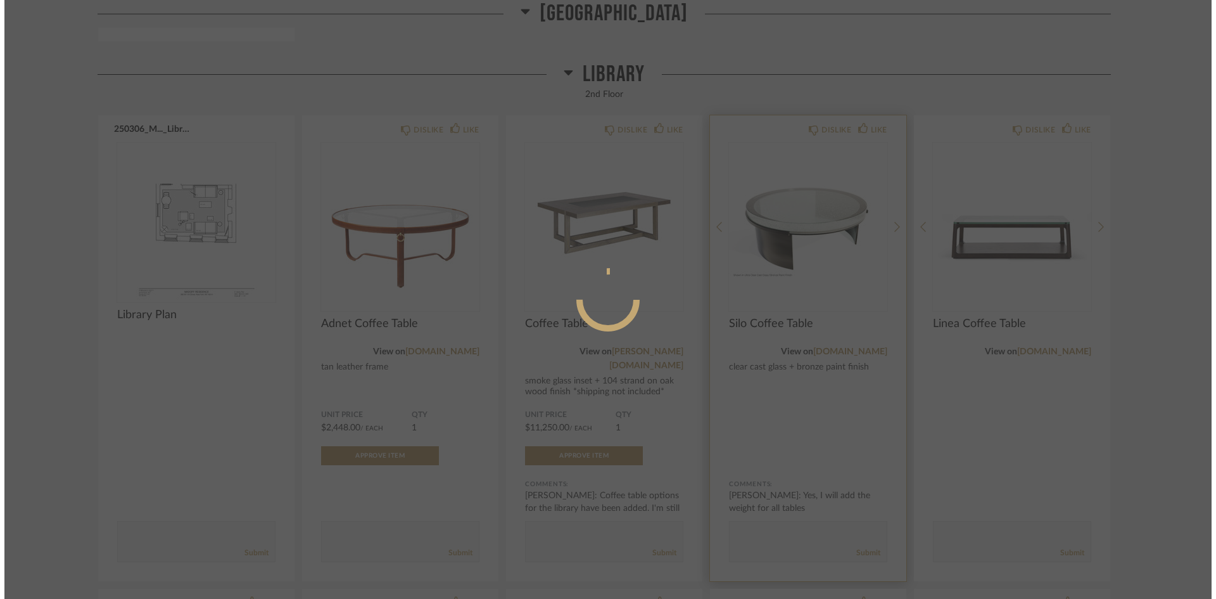
scroll to position [0, 0]
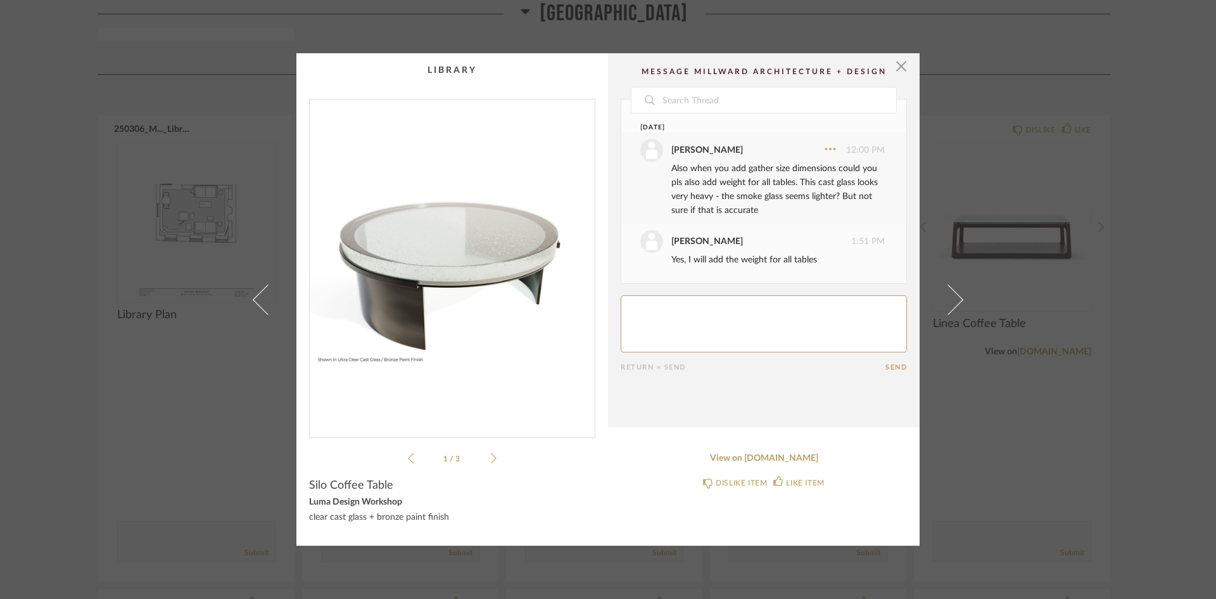
click at [669, 310] on textarea at bounding box center [764, 323] width 286 height 57
type textarea "how much is this in the [PERSON_NAME] glass? which is less thick?"
click at [491, 459] on icon at bounding box center [494, 457] width 6 height 11
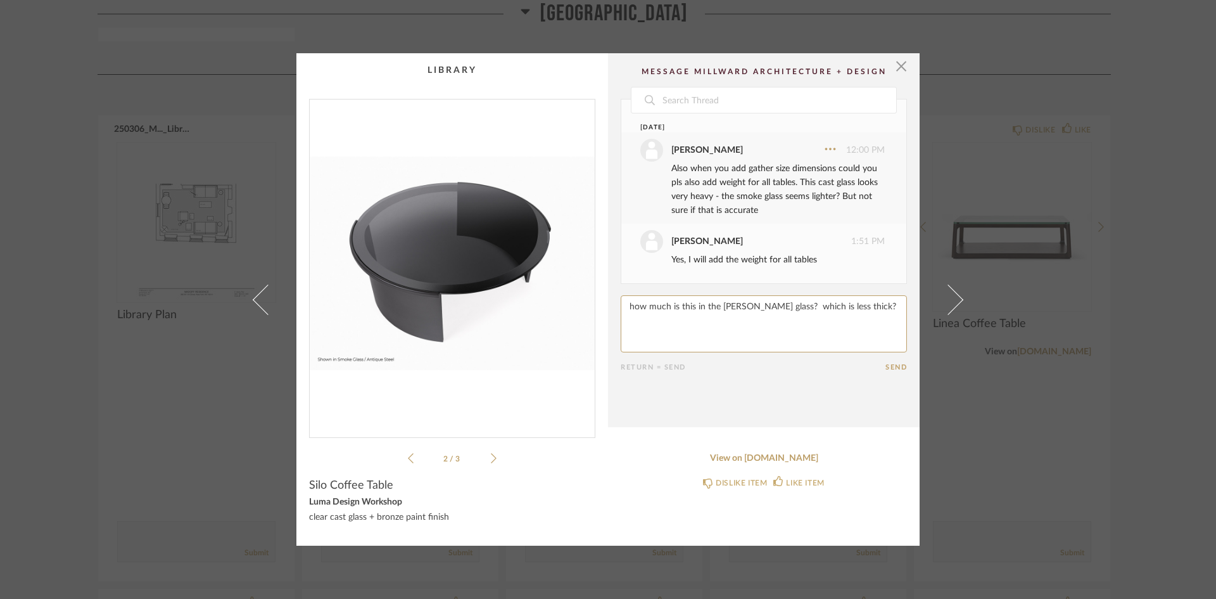
click at [491, 459] on icon at bounding box center [494, 457] width 6 height 11
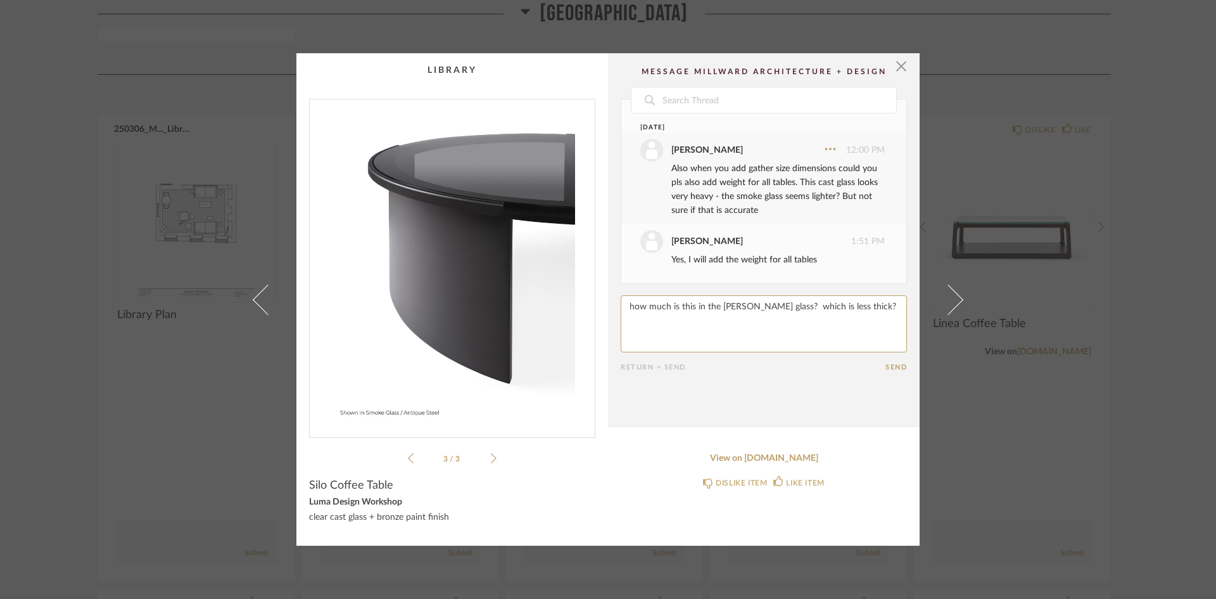
click at [893, 368] on button "Send" at bounding box center [897, 367] width 22 height 8
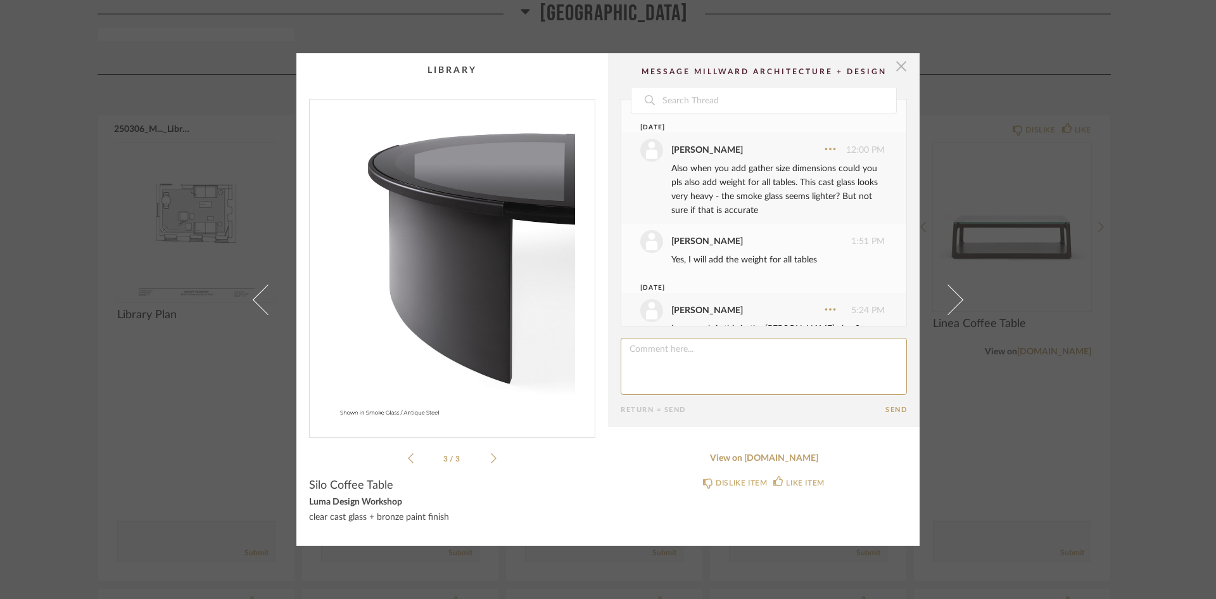
scroll to position [41, 0]
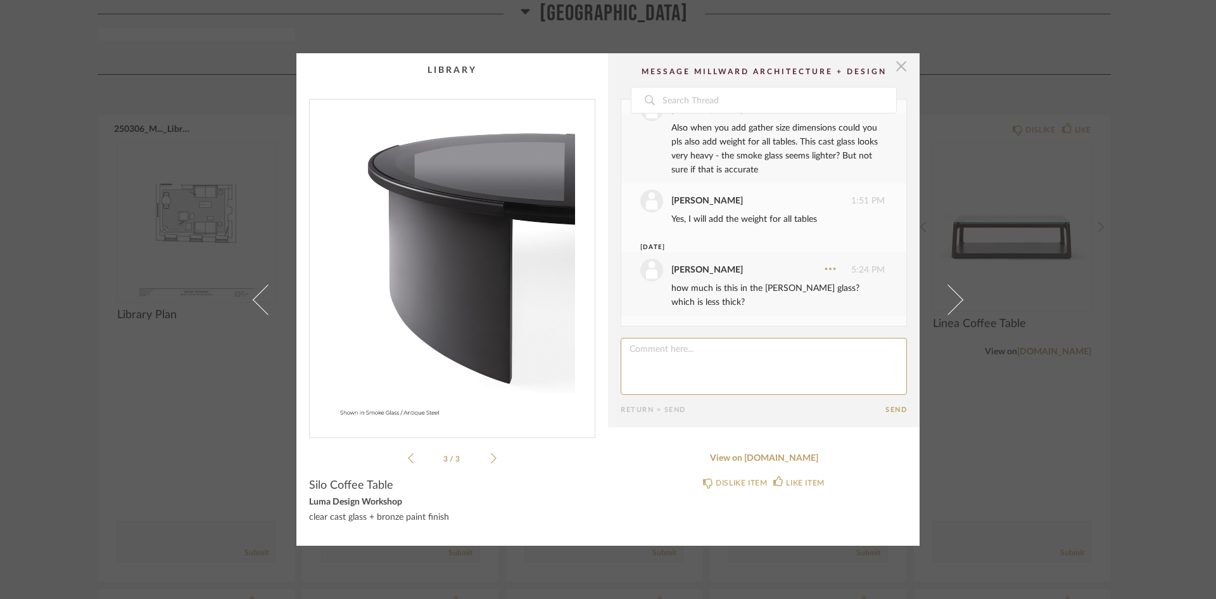
click at [903, 65] on span "button" at bounding box center [901, 65] width 25 height 25
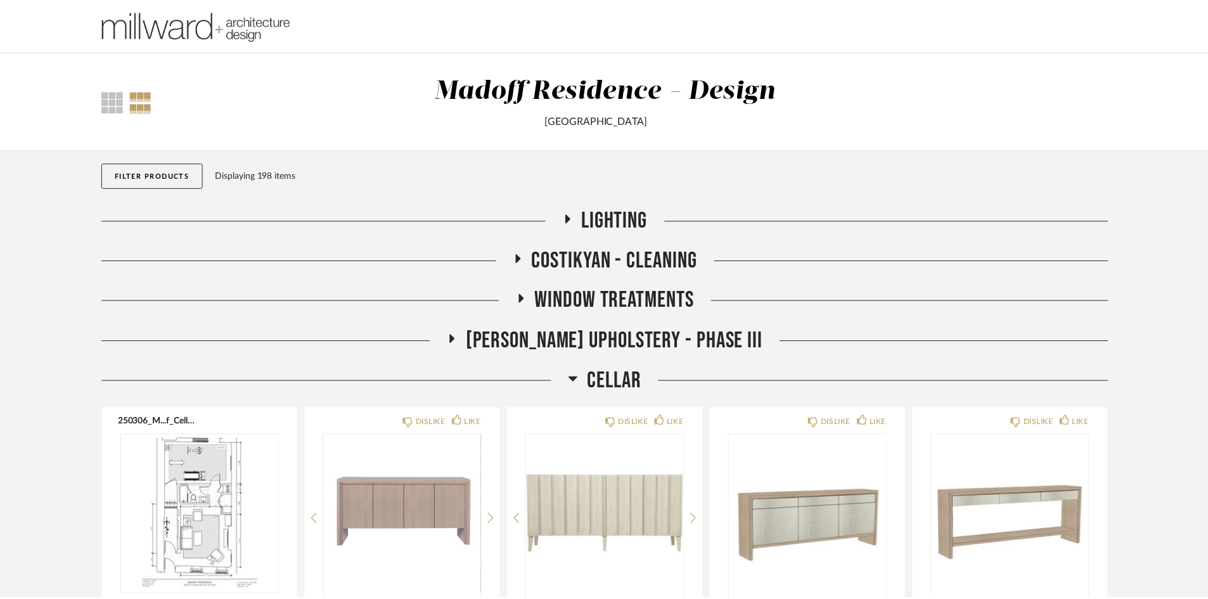
scroll to position [7666, 0]
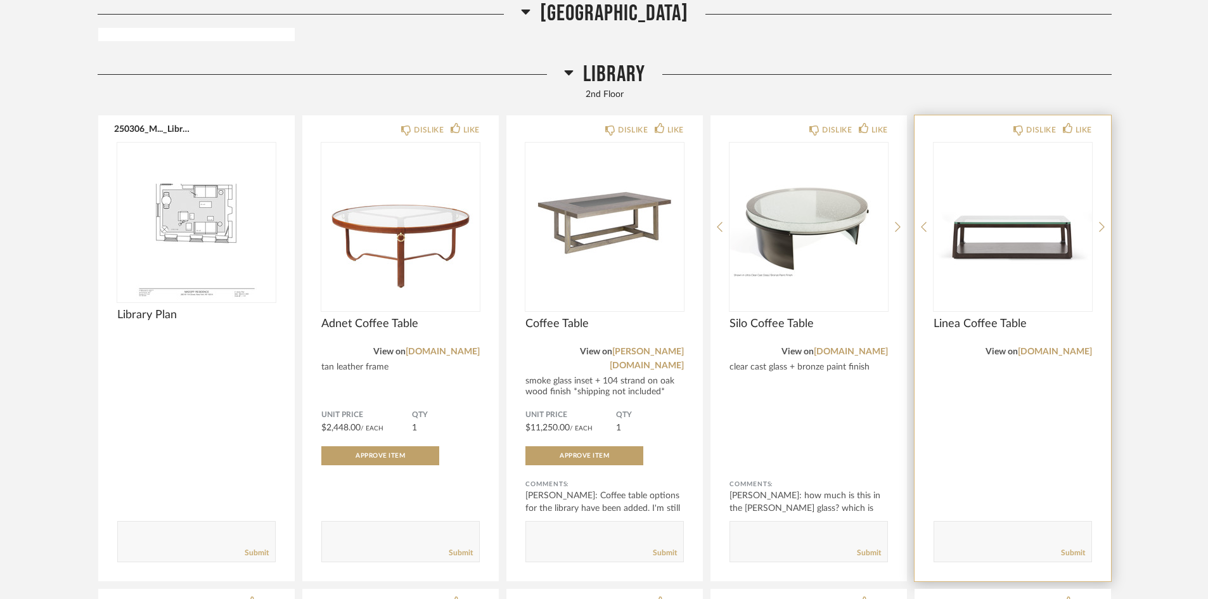
click at [1003, 225] on img "0" at bounding box center [1012, 222] width 158 height 158
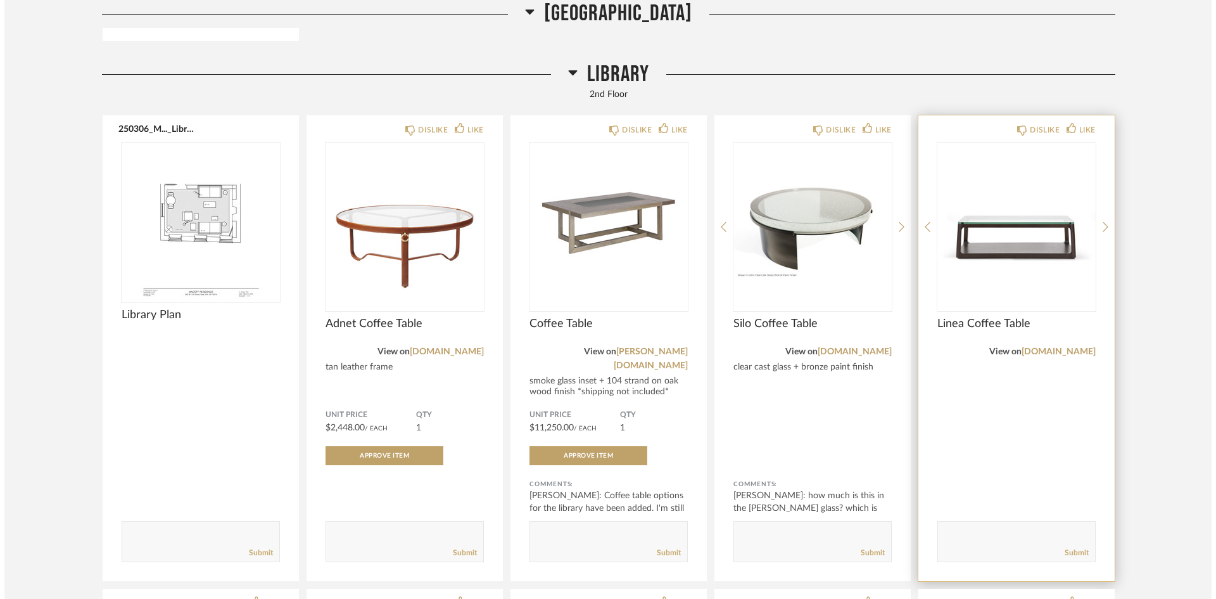
scroll to position [0, 0]
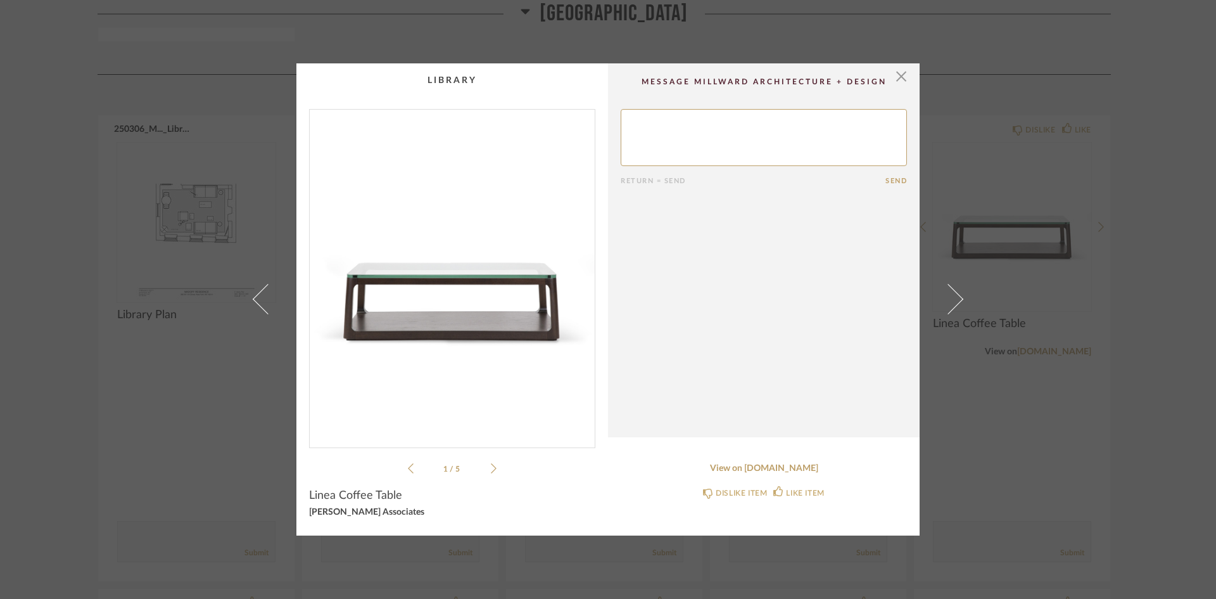
click at [471, 279] on img "0" at bounding box center [452, 274] width 285 height 328
click at [492, 467] on icon at bounding box center [494, 467] width 6 height 11
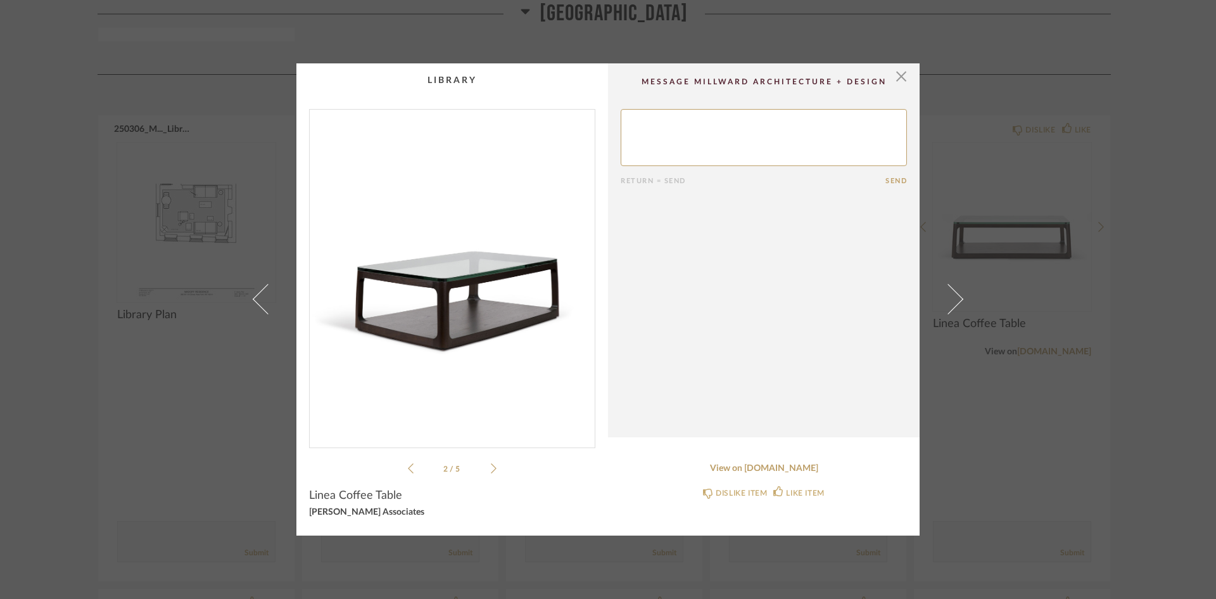
click at [492, 467] on icon at bounding box center [494, 467] width 6 height 11
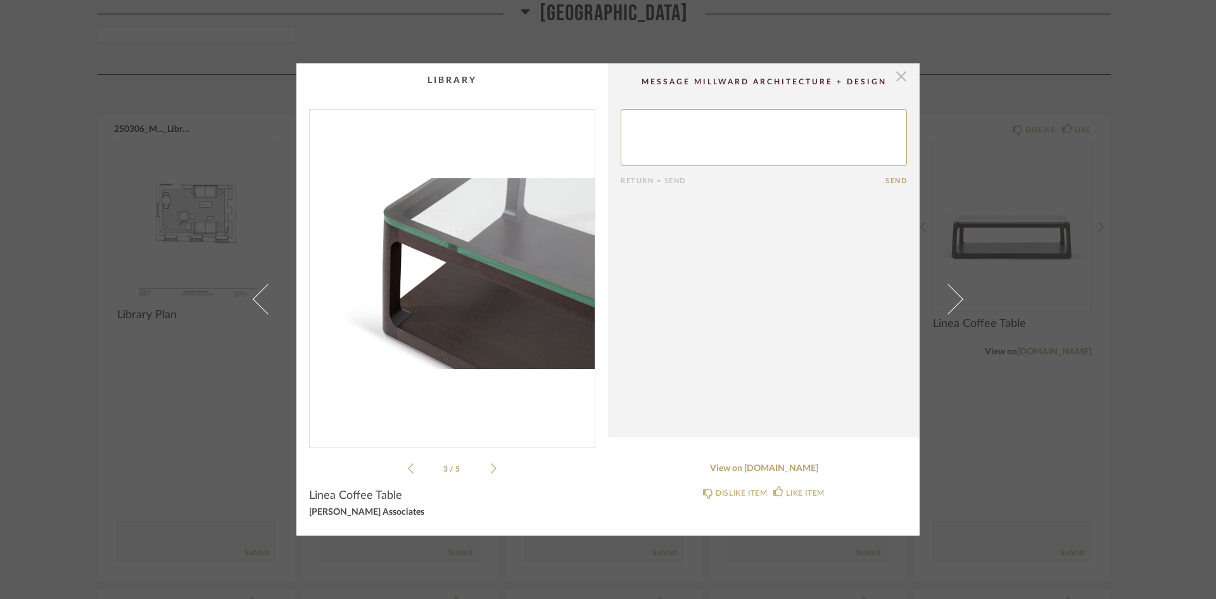
click at [896, 77] on span "button" at bounding box center [901, 75] width 25 height 25
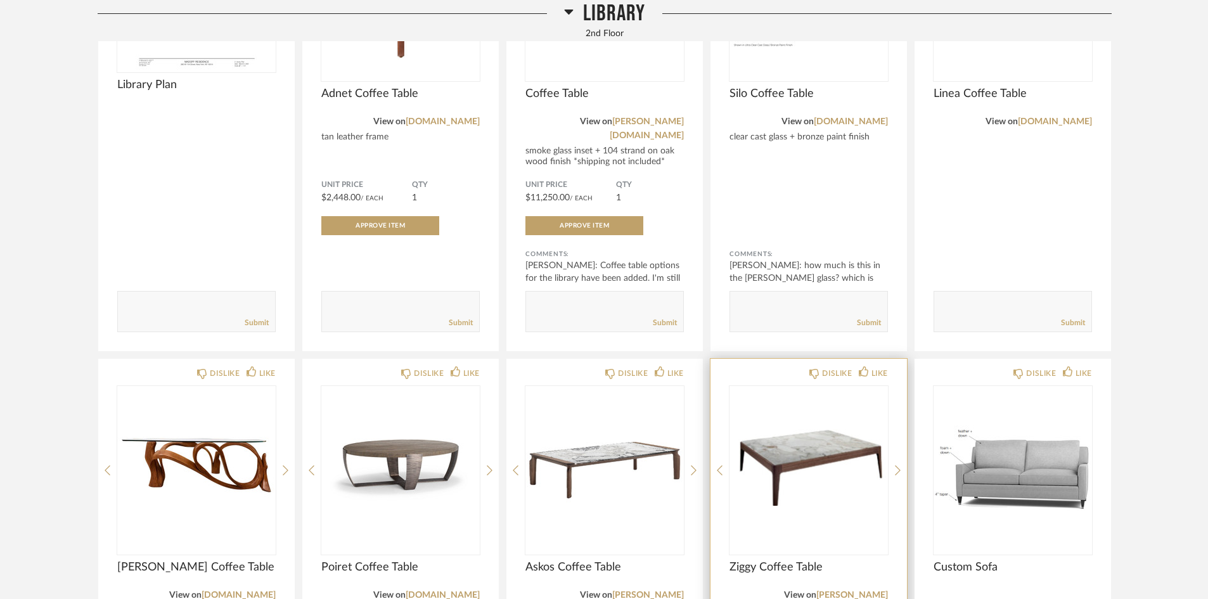
scroll to position [7666, 0]
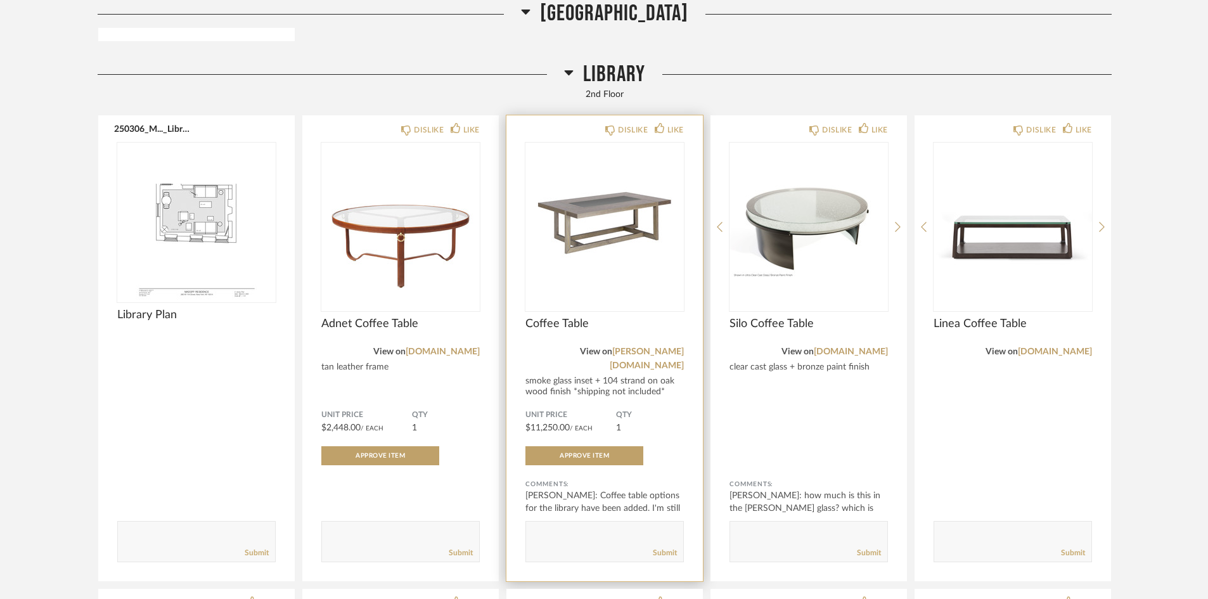
click at [582, 200] on img "0" at bounding box center [604, 222] width 158 height 158
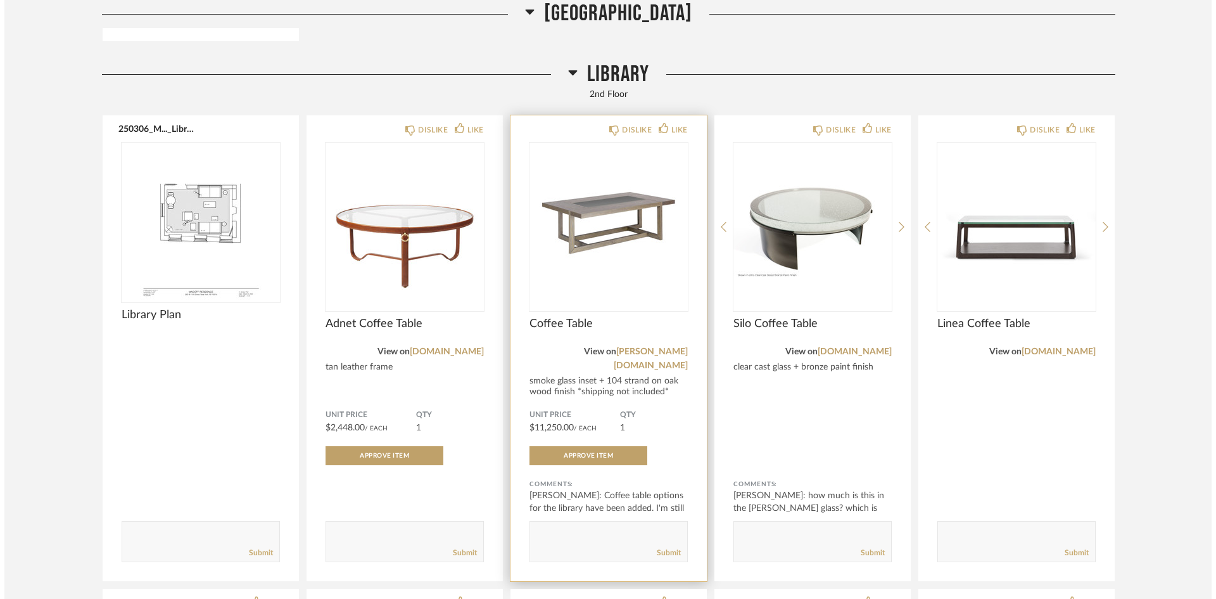
scroll to position [0, 0]
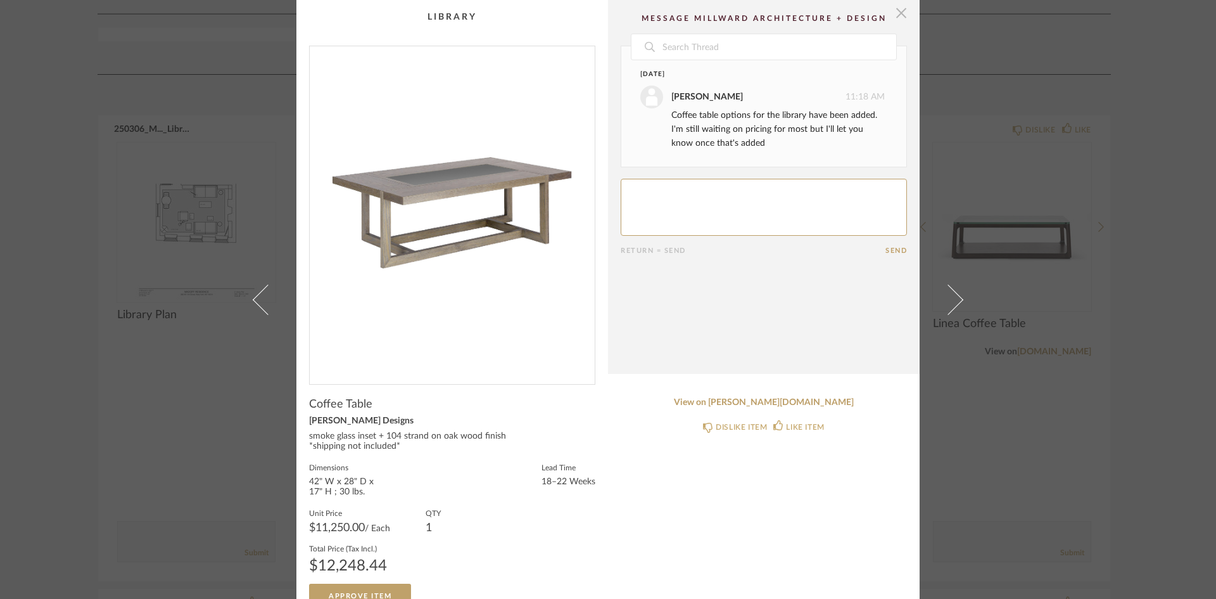
click at [898, 16] on span "button" at bounding box center [901, 12] width 25 height 25
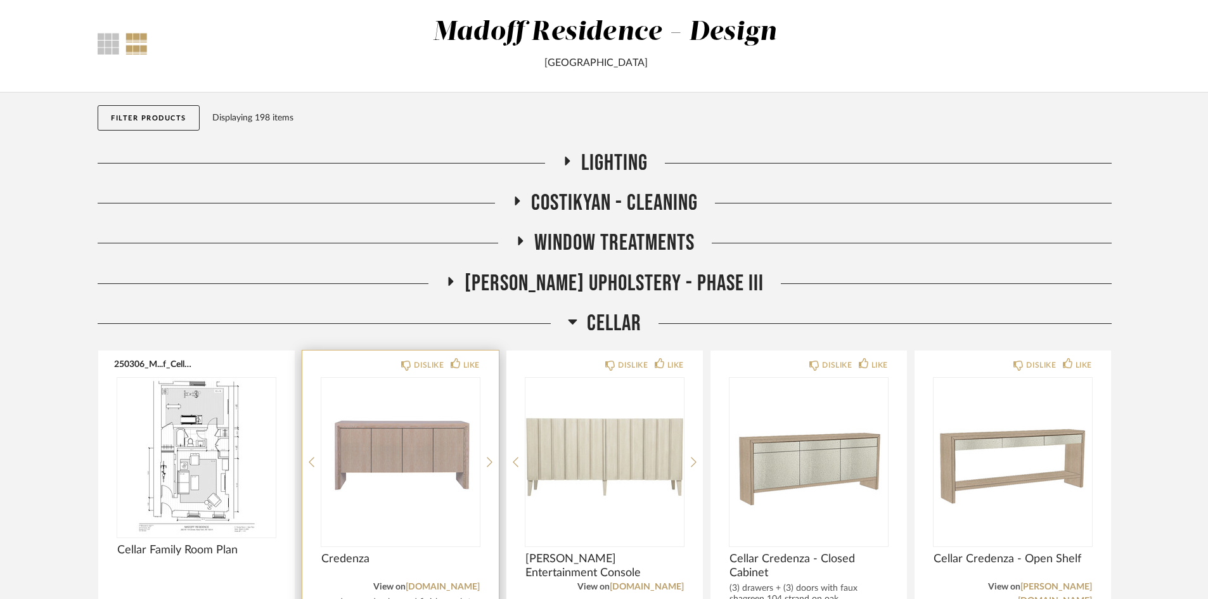
scroll to position [190, 0]
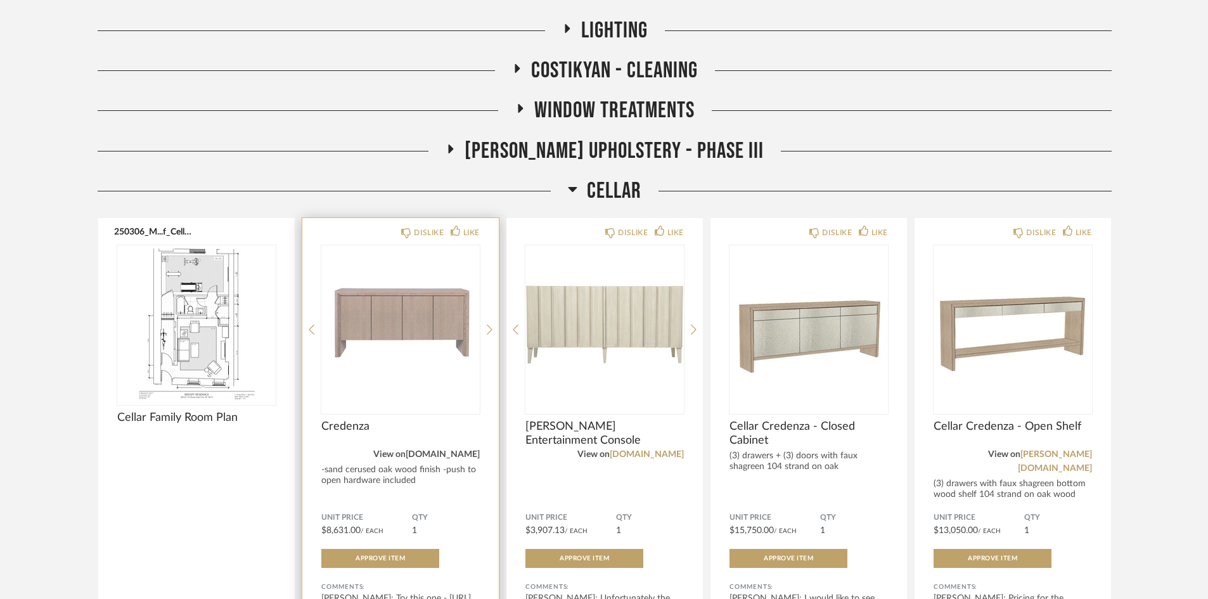
click at [442, 455] on link "[DOMAIN_NAME]" at bounding box center [442, 454] width 74 height 9
click at [382, 302] on img "0" at bounding box center [400, 324] width 158 height 158
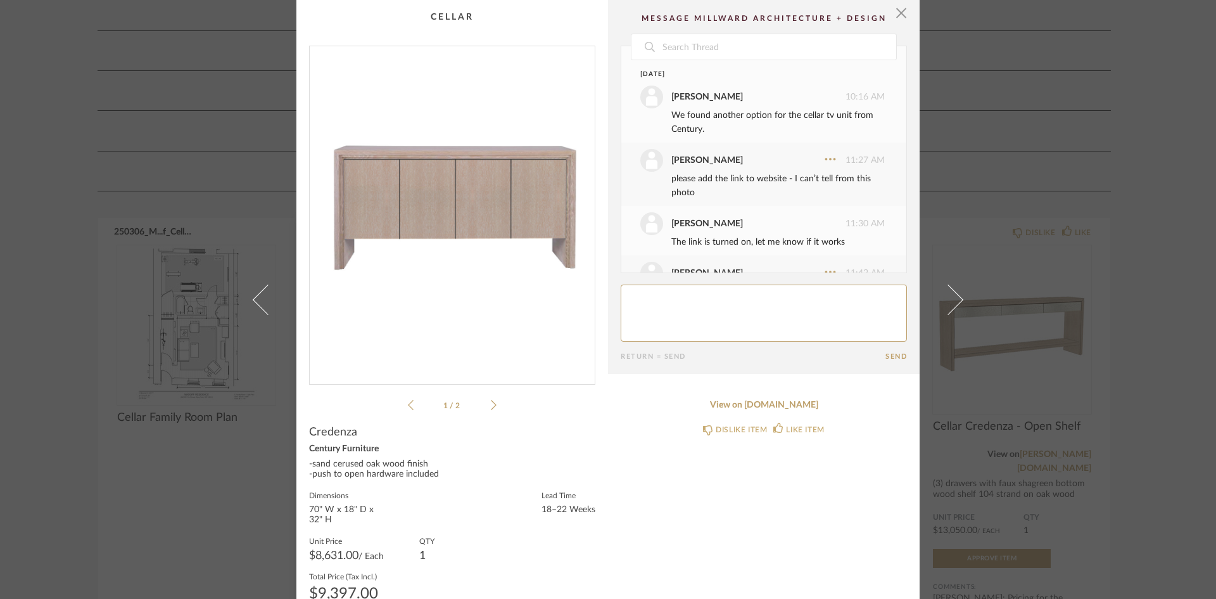
scroll to position [120, 0]
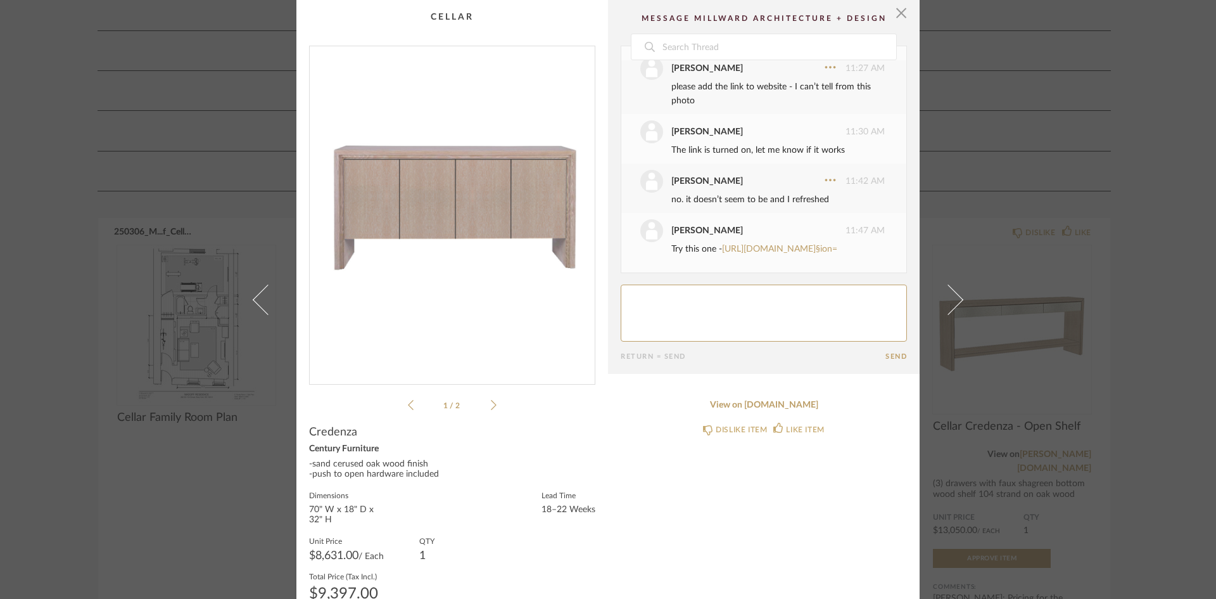
click at [445, 181] on img "0" at bounding box center [452, 210] width 285 height 328
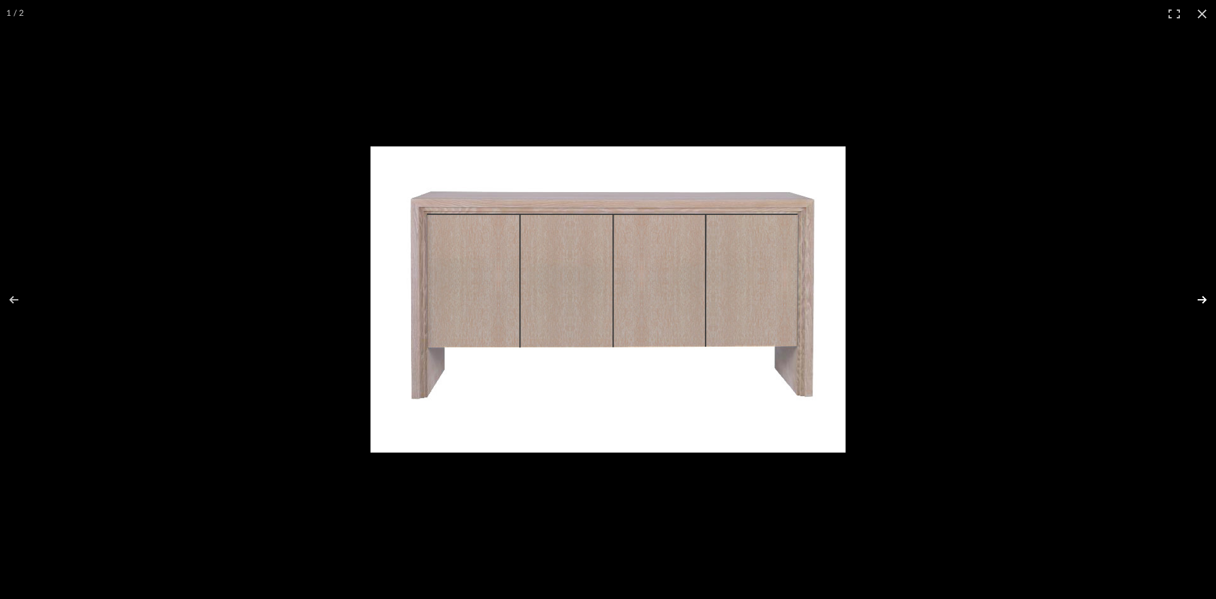
click at [1204, 300] on button at bounding box center [1194, 299] width 44 height 63
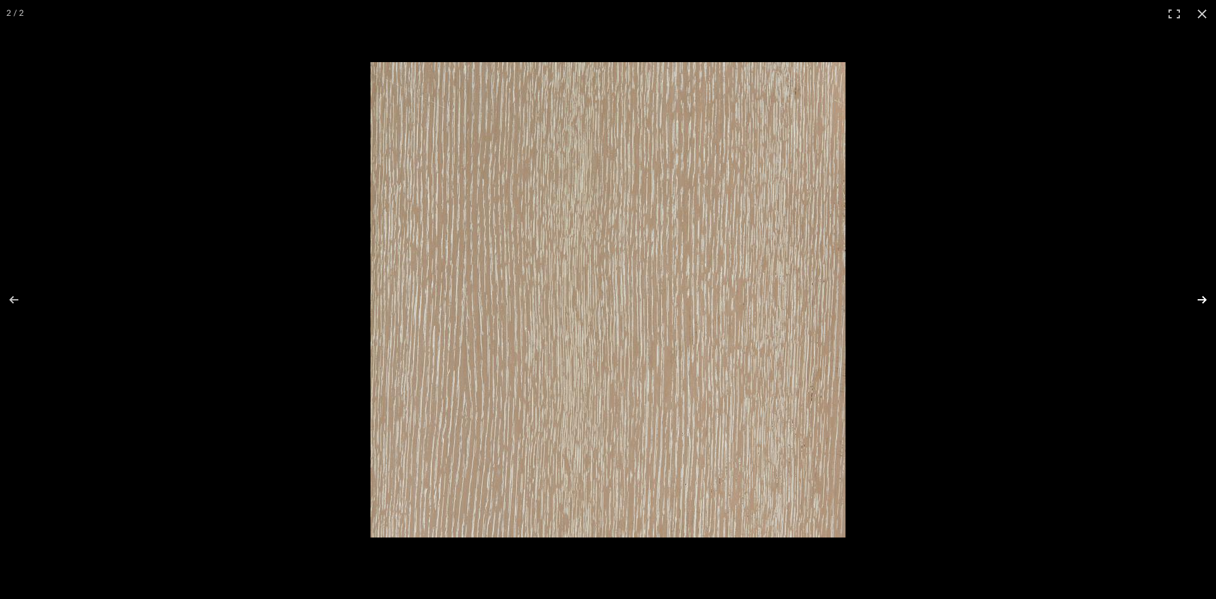
click at [1204, 300] on button at bounding box center [1194, 299] width 44 height 63
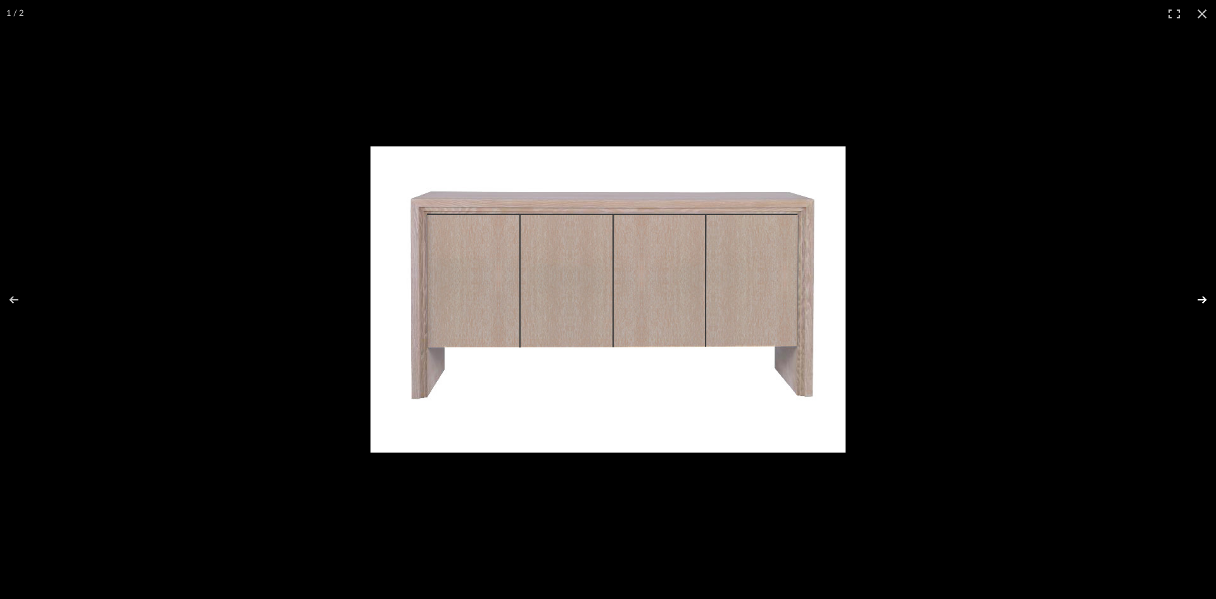
click at [1204, 300] on button at bounding box center [1194, 299] width 44 height 63
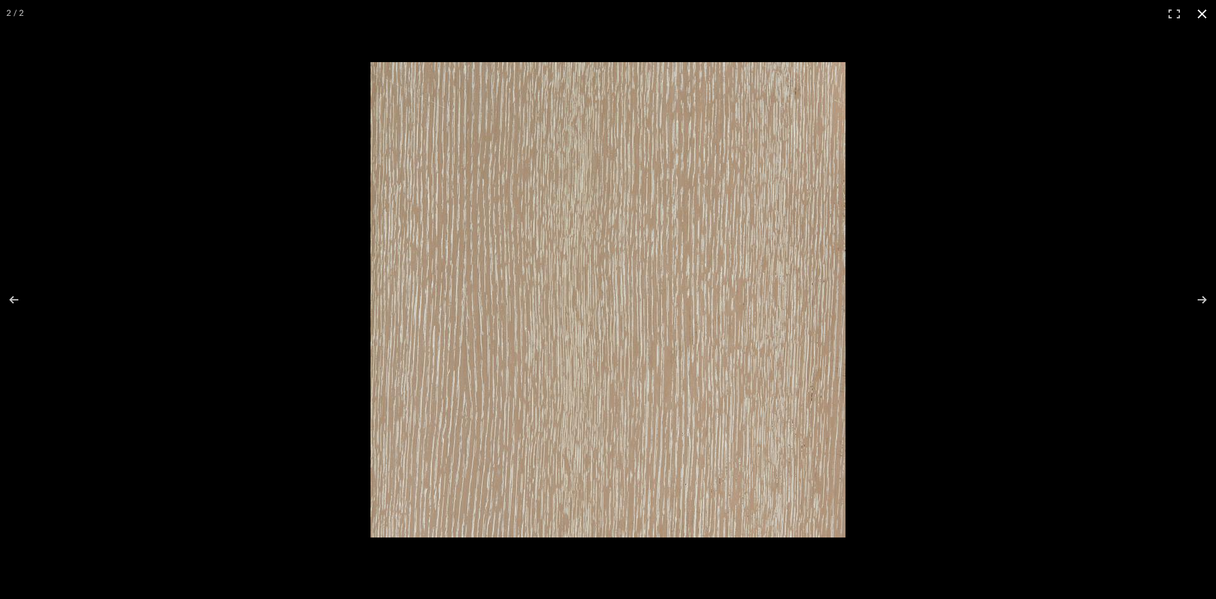
click at [1204, 16] on button at bounding box center [1203, 14] width 28 height 28
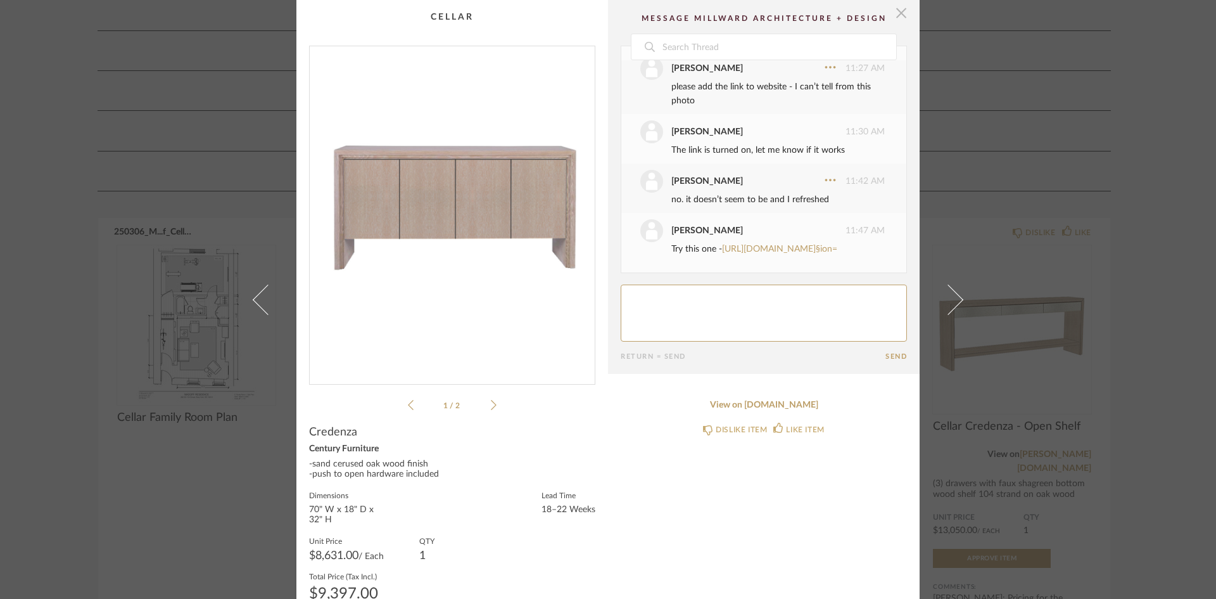
click at [901, 16] on span "button" at bounding box center [901, 12] width 25 height 25
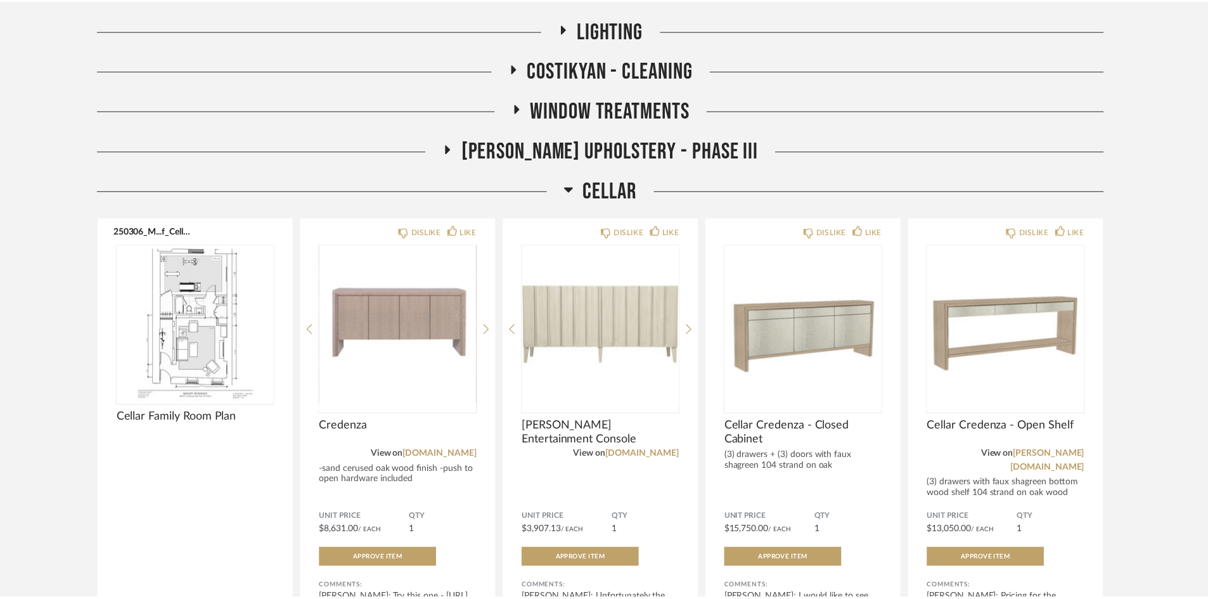
scroll to position [190, 0]
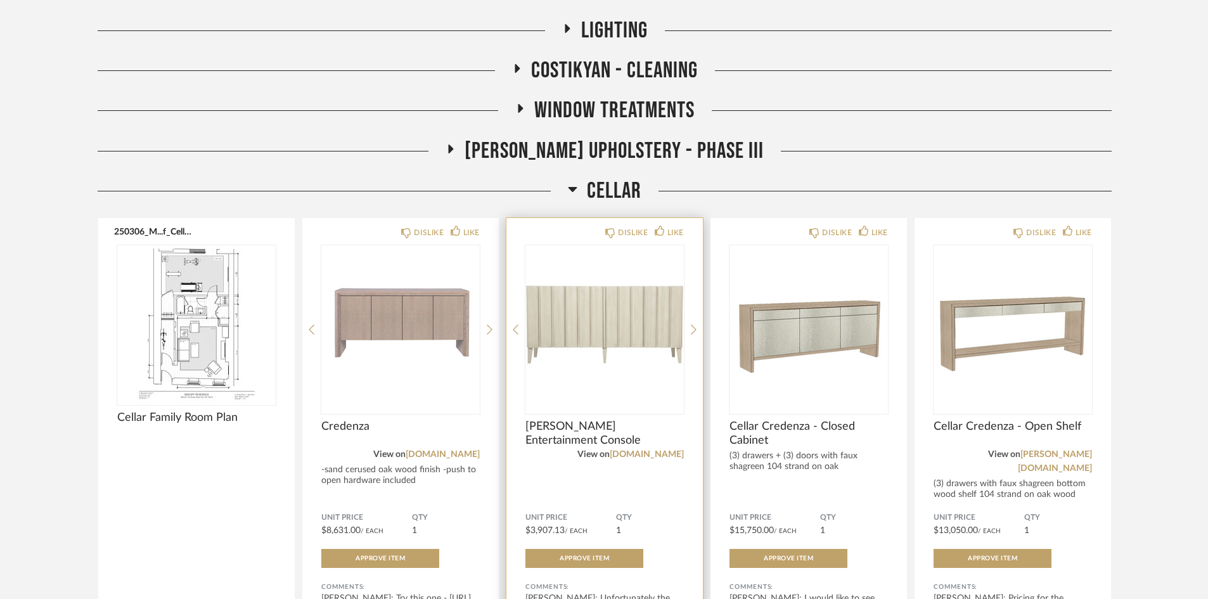
click at [595, 316] on img "0" at bounding box center [604, 324] width 158 height 158
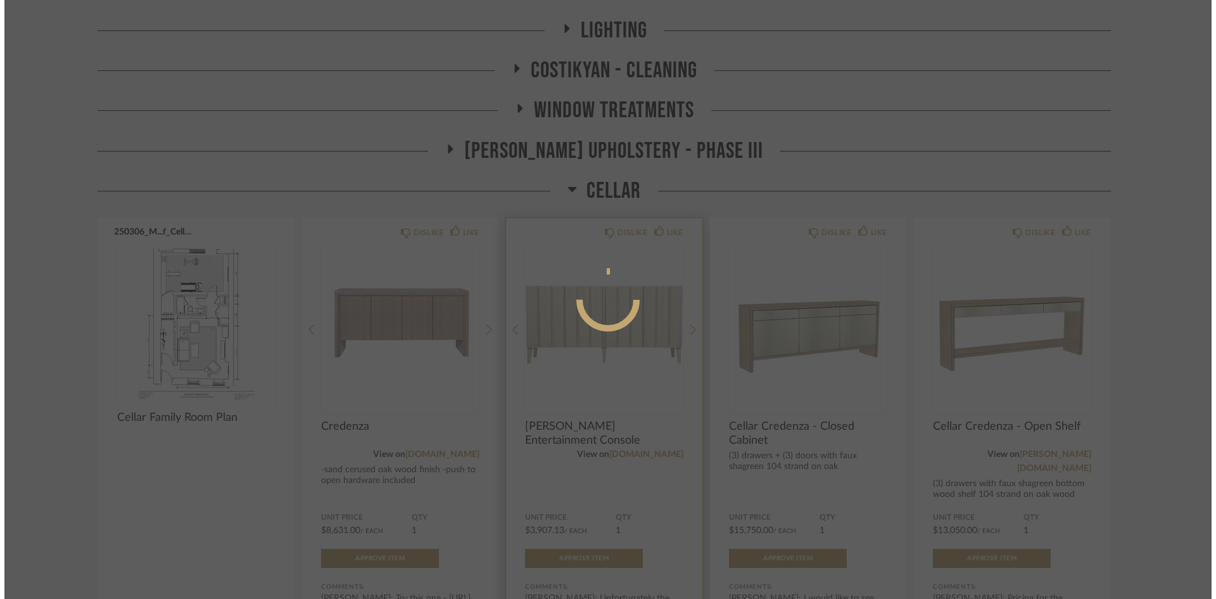
scroll to position [0, 0]
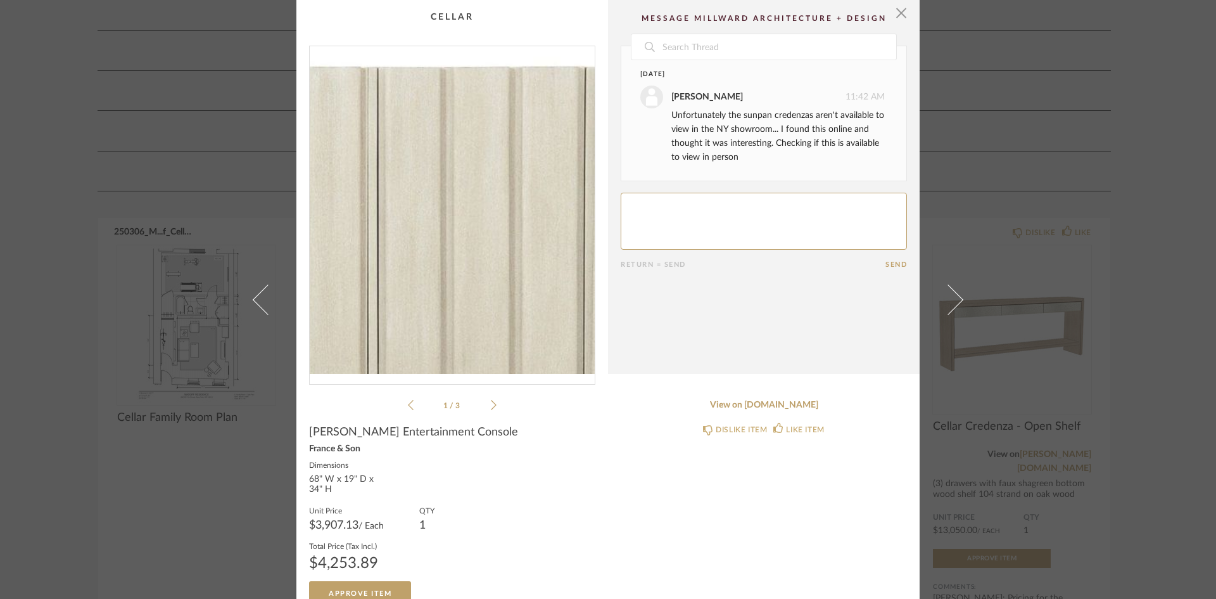
click at [475, 189] on img "0" at bounding box center [452, 210] width 285 height 328
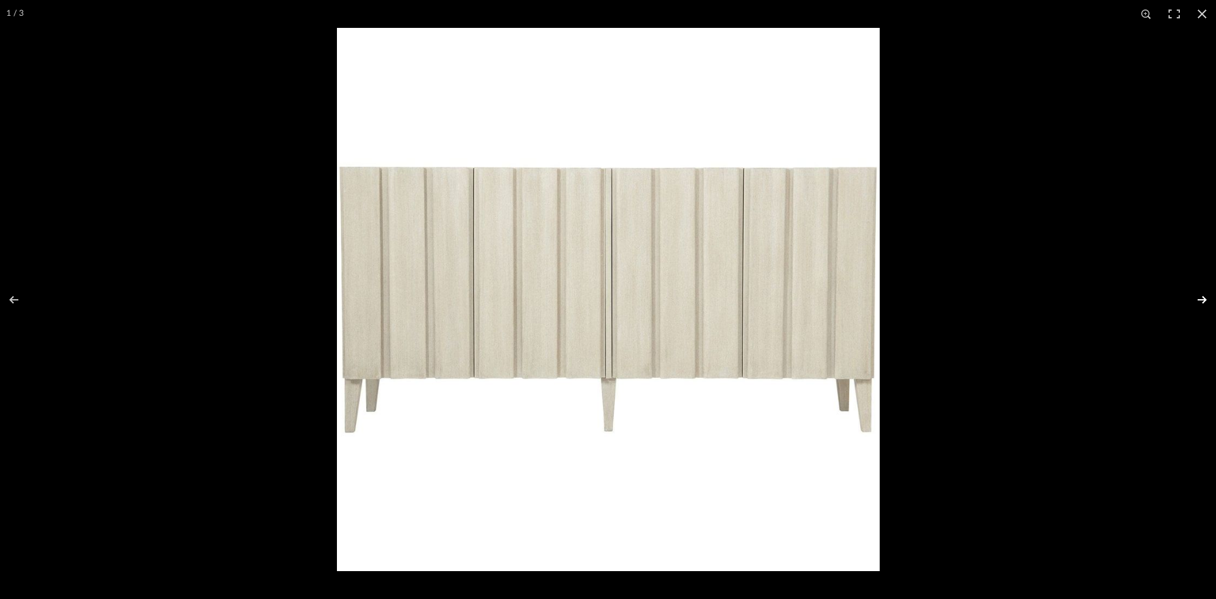
click at [1205, 299] on button at bounding box center [1194, 299] width 44 height 63
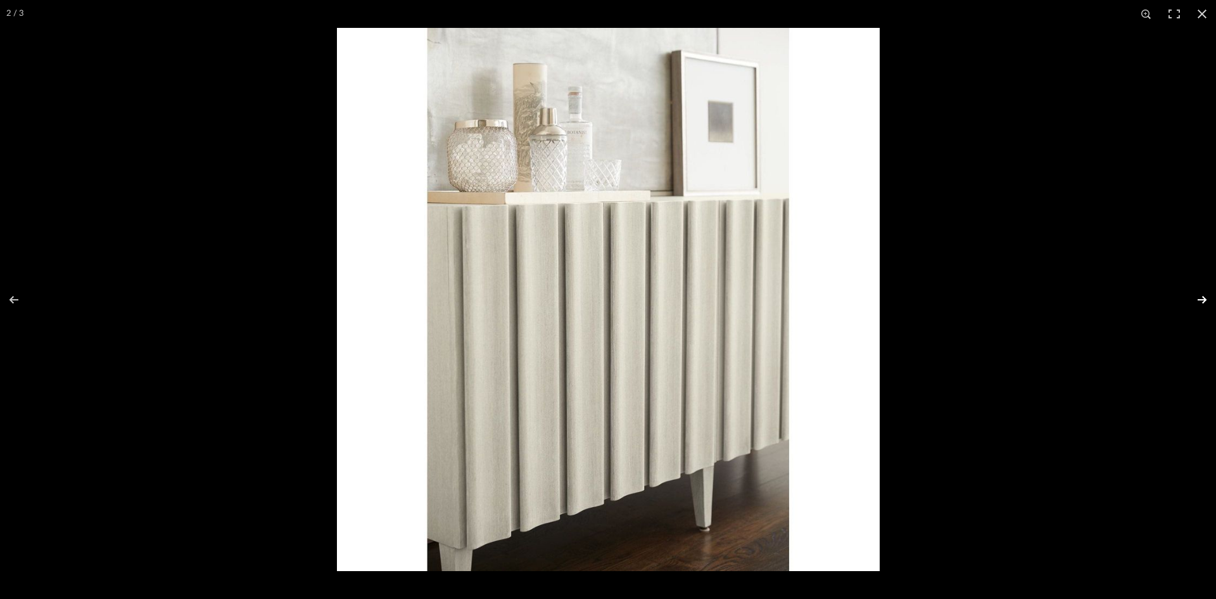
click at [1205, 299] on button at bounding box center [1194, 299] width 44 height 63
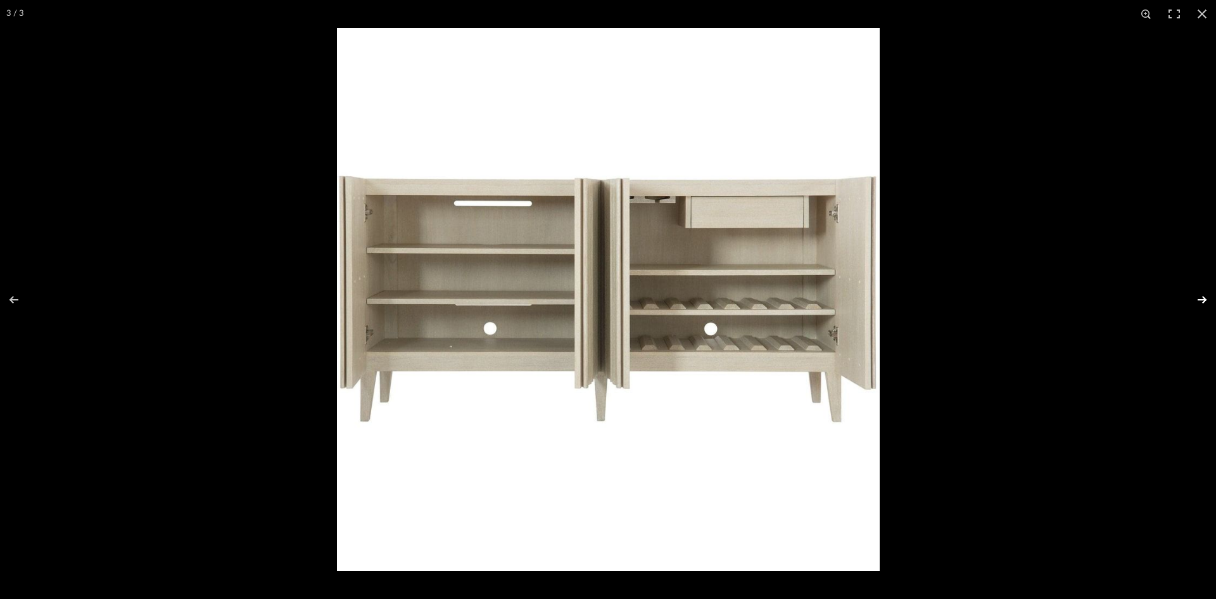
click at [1196, 302] on button at bounding box center [1194, 299] width 44 height 63
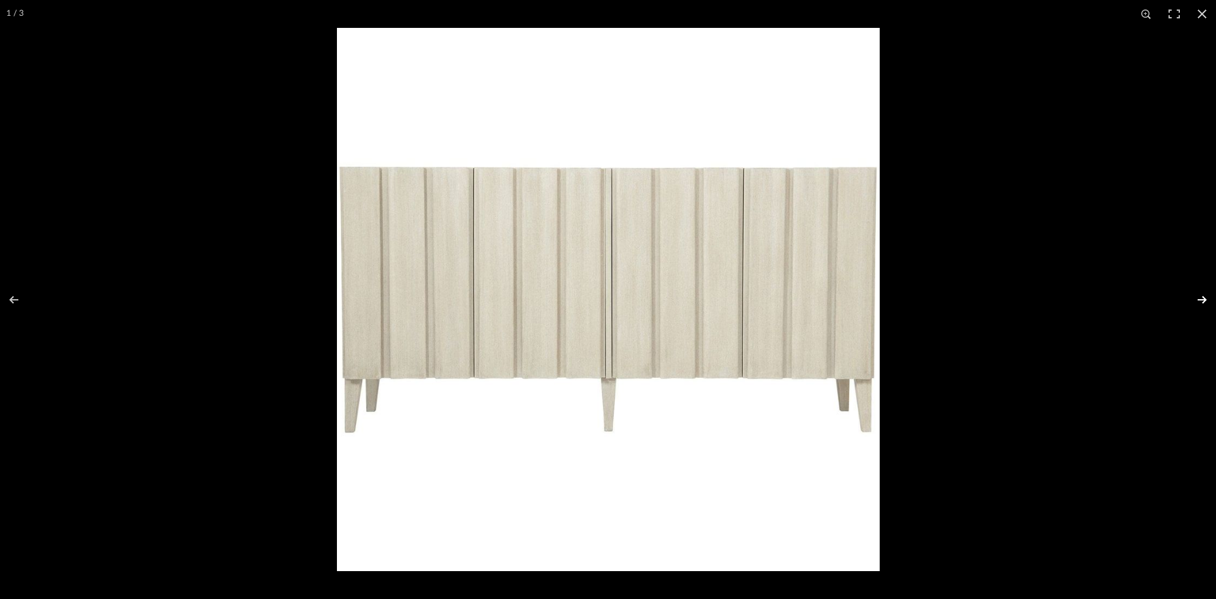
click at [1196, 302] on button at bounding box center [1194, 299] width 44 height 63
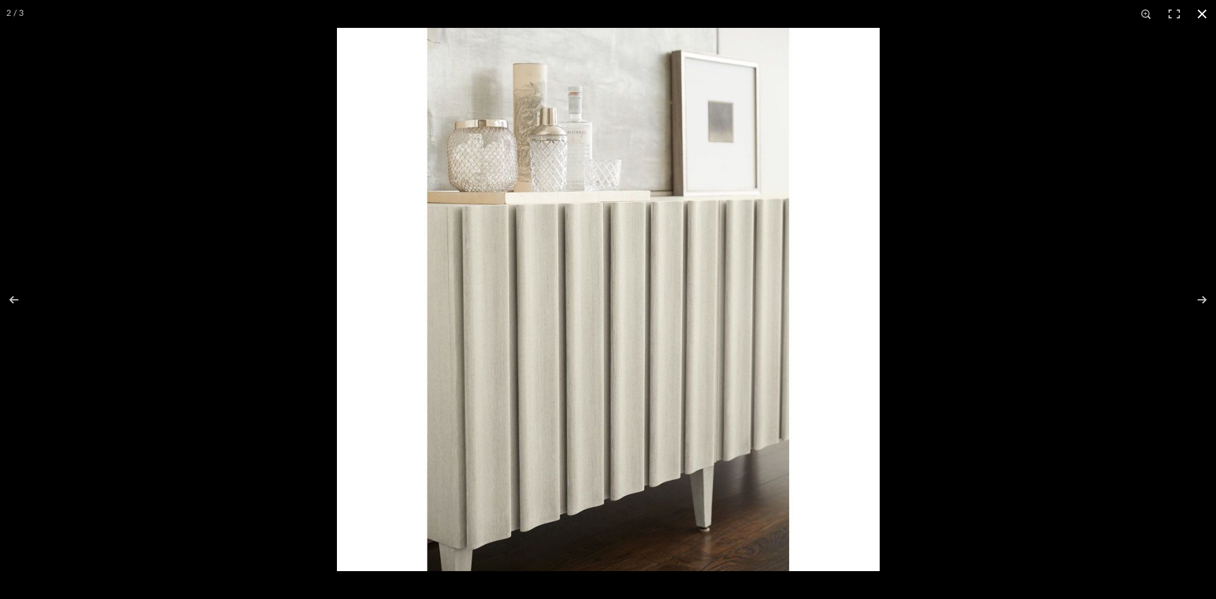
click at [1203, 11] on button at bounding box center [1203, 14] width 28 height 28
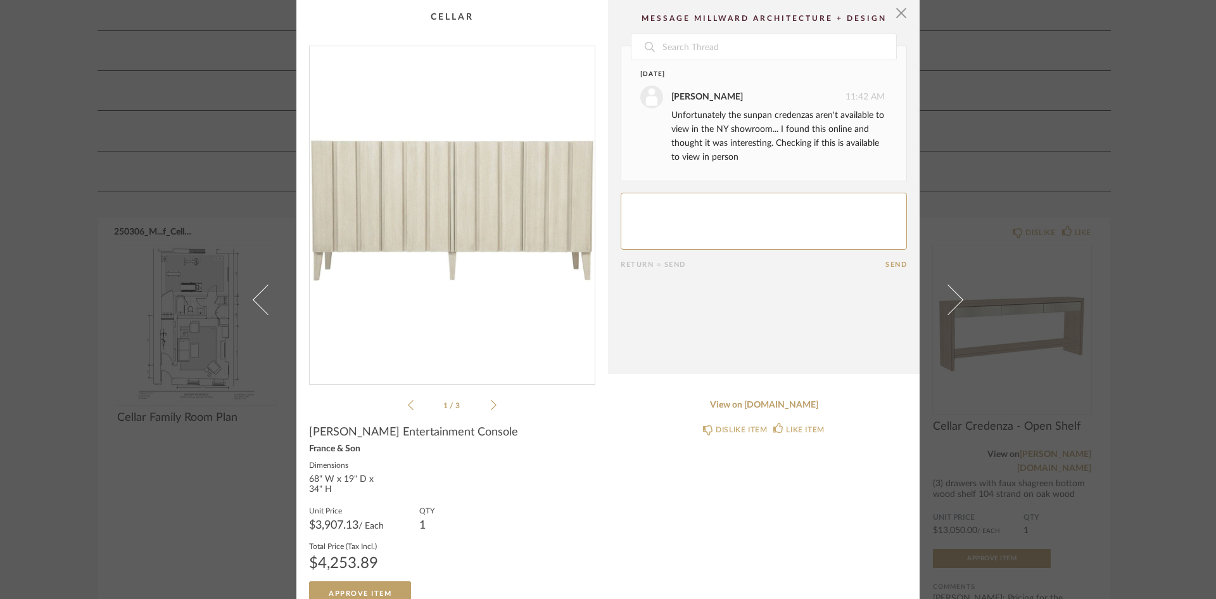
click at [904, 18] on cpp-summary-comments "Date [DATE] [PERSON_NAME] 11:42 AM Unfortunately the sunpan credenzas aren't av…" at bounding box center [764, 187] width 312 height 374
click at [901, 8] on span "button" at bounding box center [901, 12] width 25 height 25
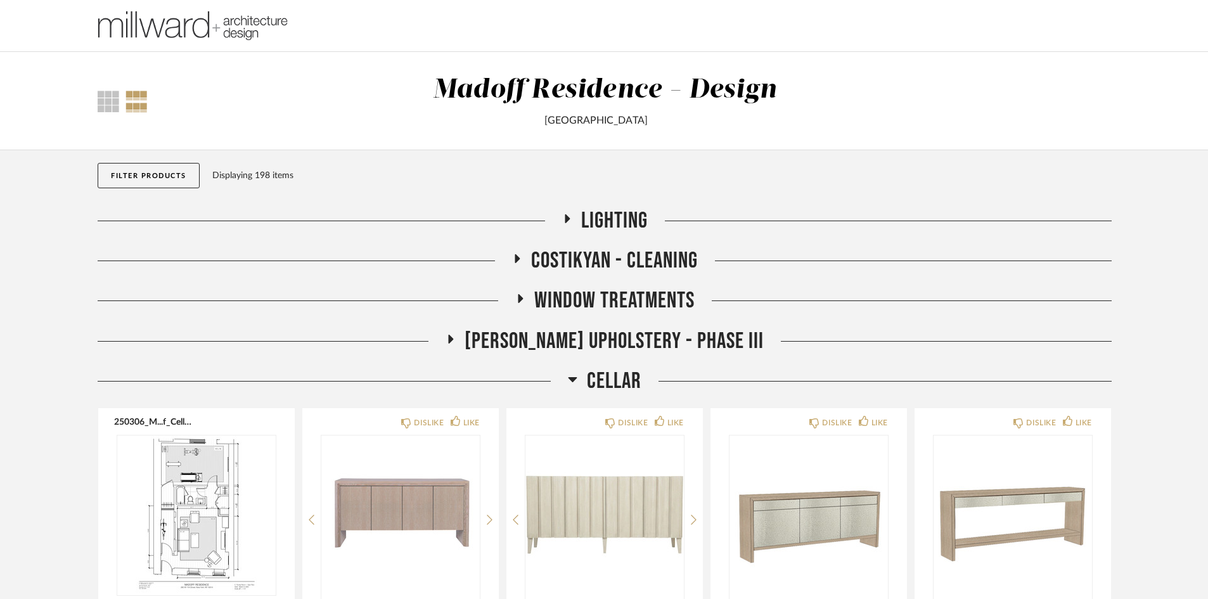
click at [578, 380] on h2 "Cellar" at bounding box center [604, 380] width 73 height 27
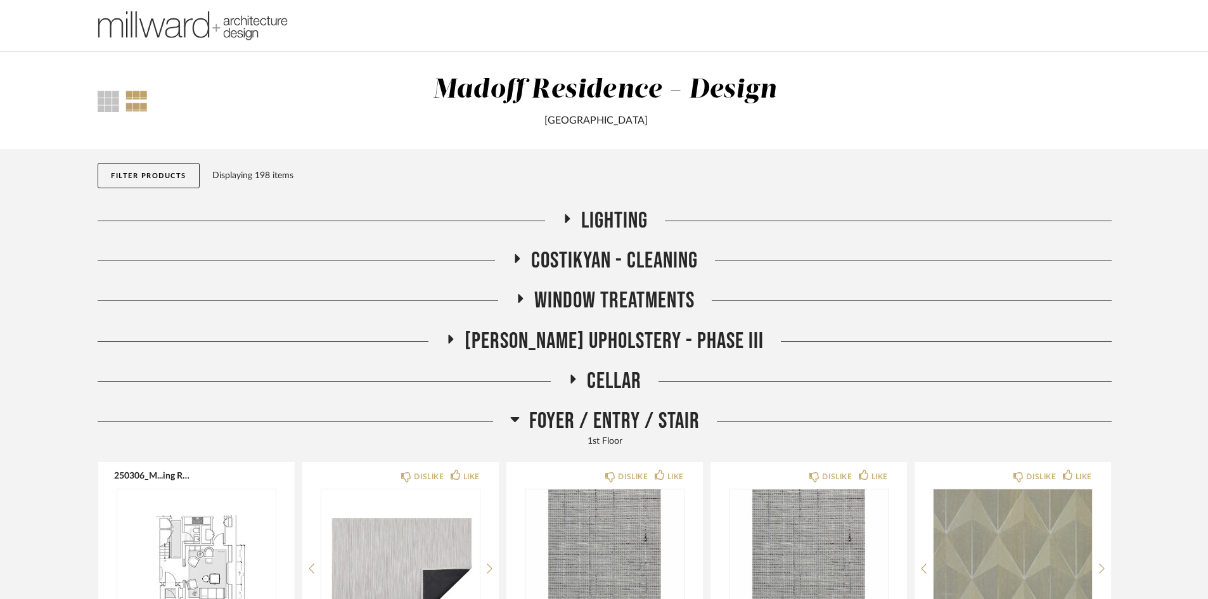
click at [564, 220] on icon at bounding box center [566, 219] width 15 height 10
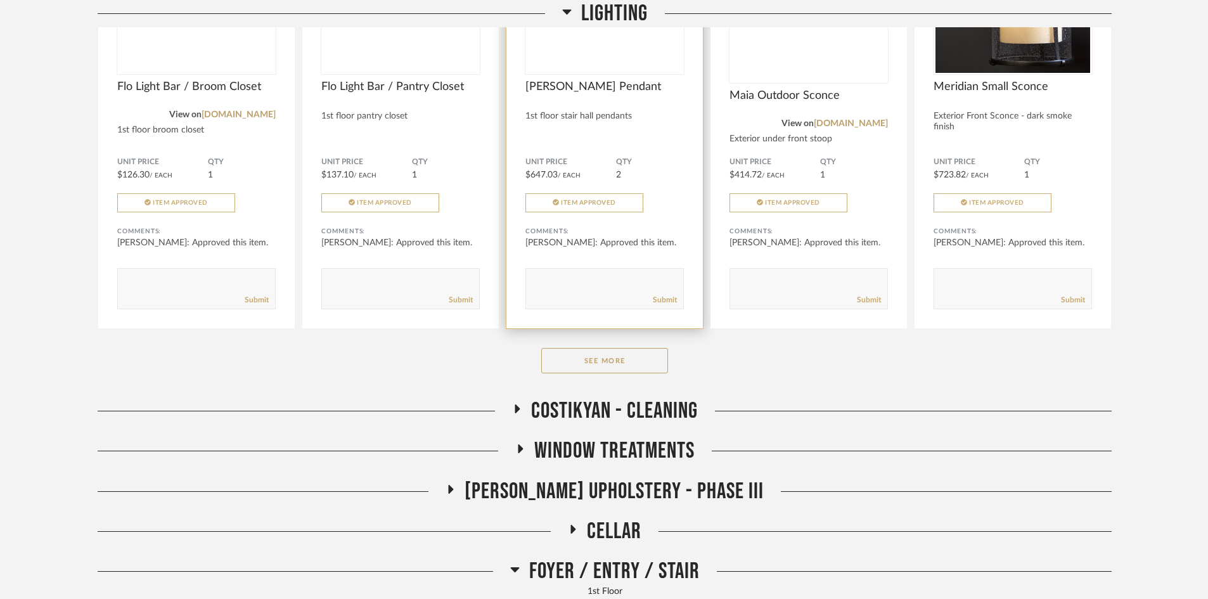
scroll to position [380, 0]
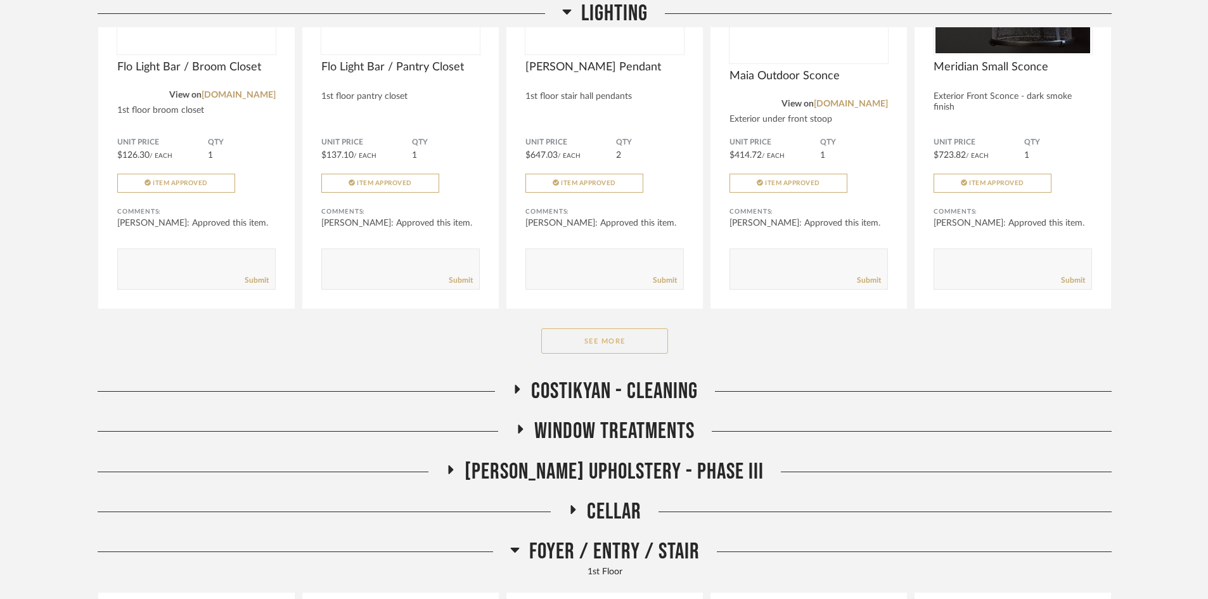
click at [613, 342] on button "See More" at bounding box center [604, 340] width 127 height 25
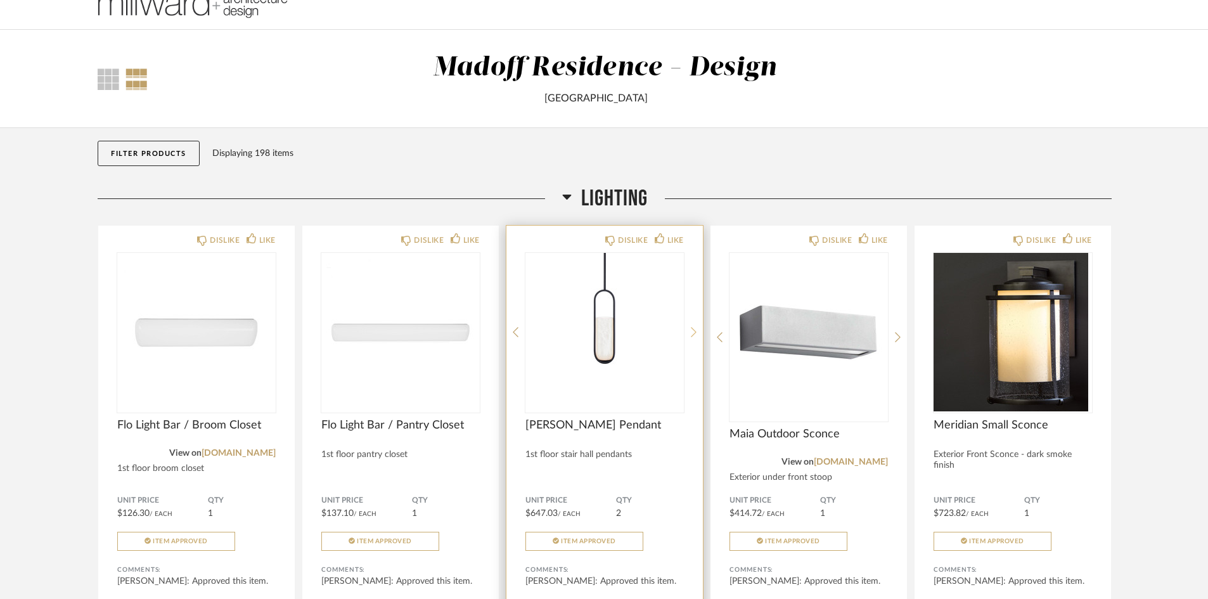
scroll to position [0, 0]
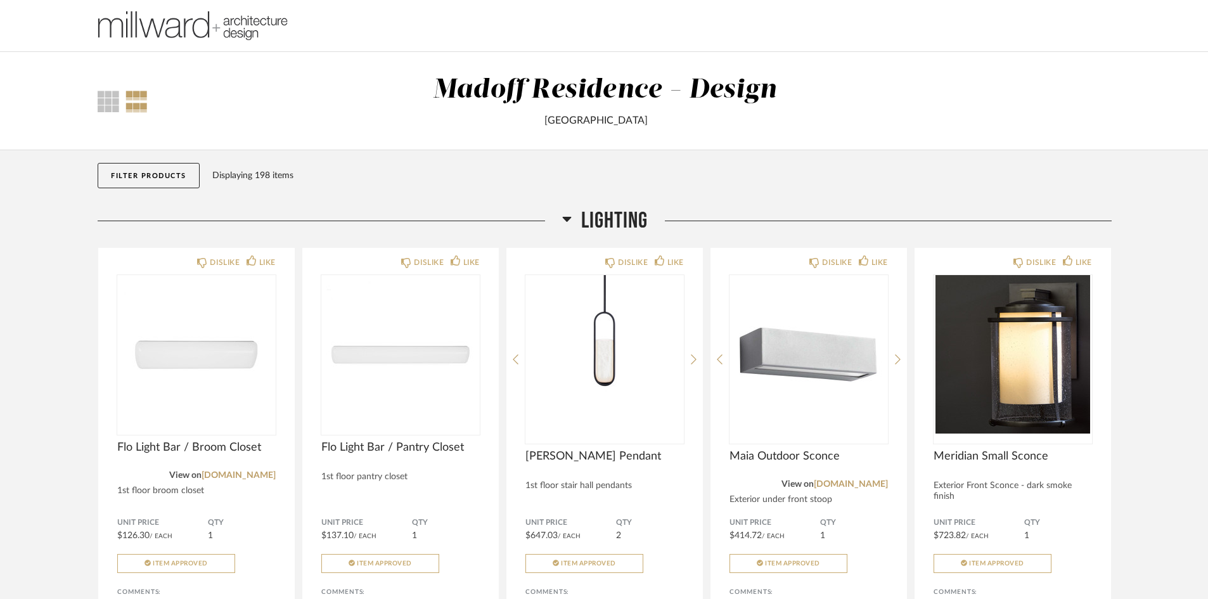
click at [563, 219] on icon at bounding box center [567, 218] width 10 height 15
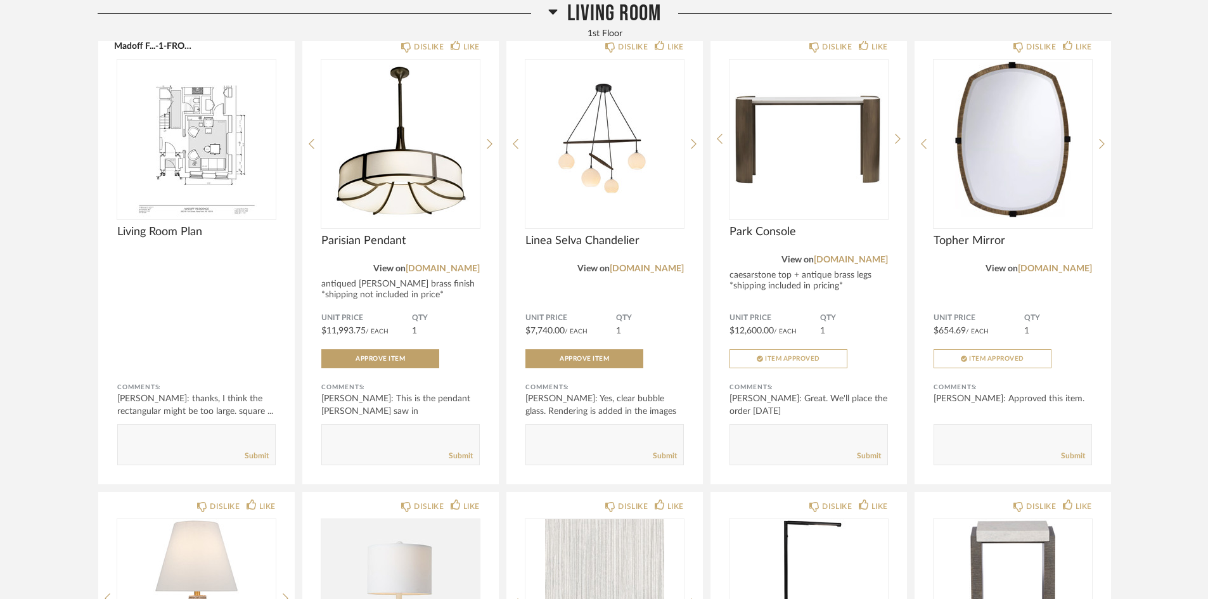
scroll to position [1457, 0]
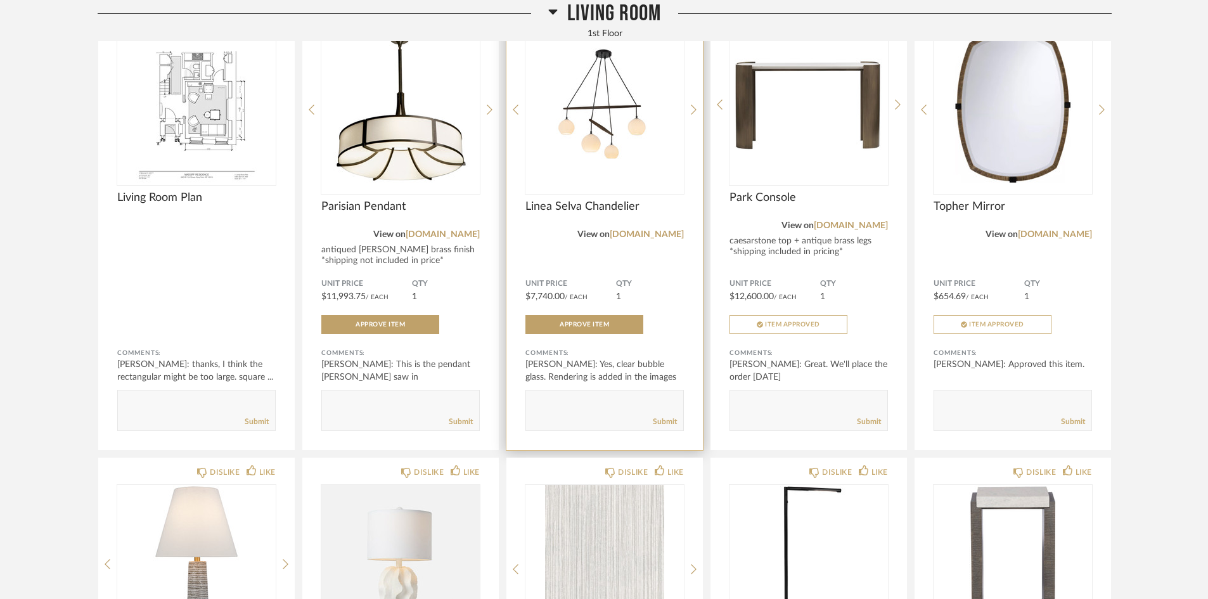
click at [591, 124] on img "0" at bounding box center [604, 104] width 158 height 158
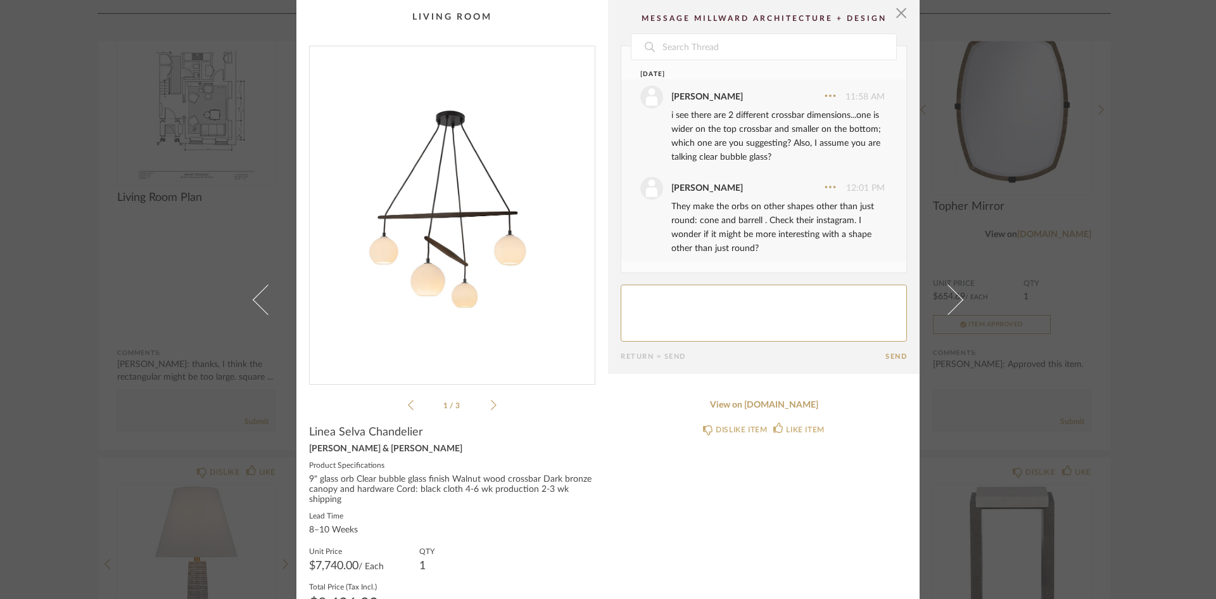
scroll to position [160, 0]
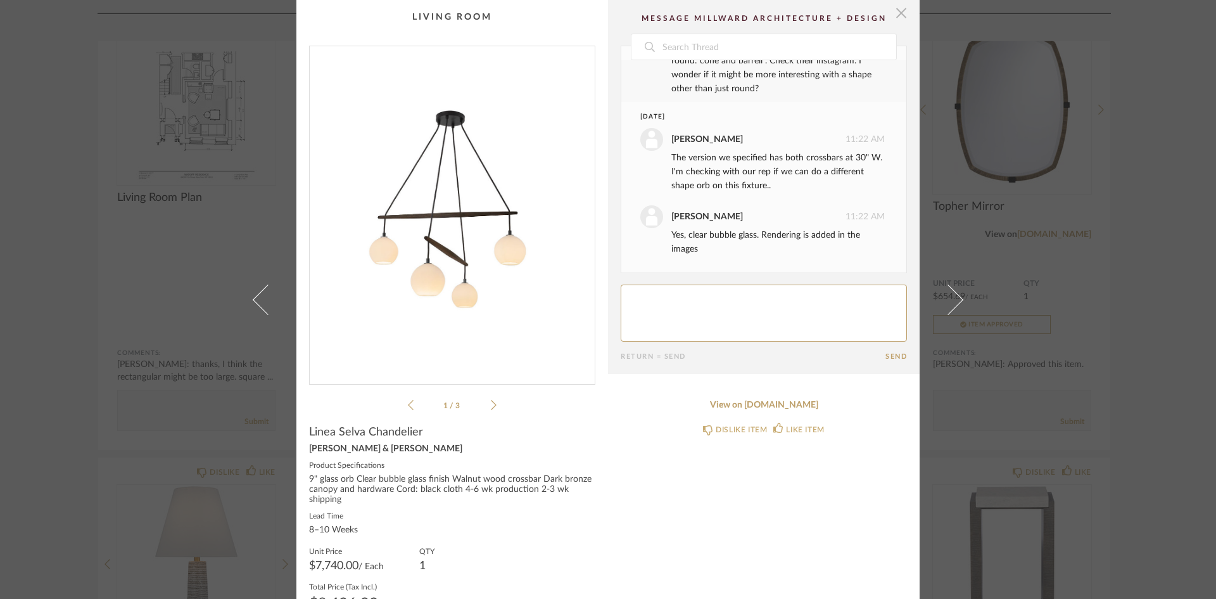
click at [898, 13] on span "button" at bounding box center [901, 12] width 25 height 25
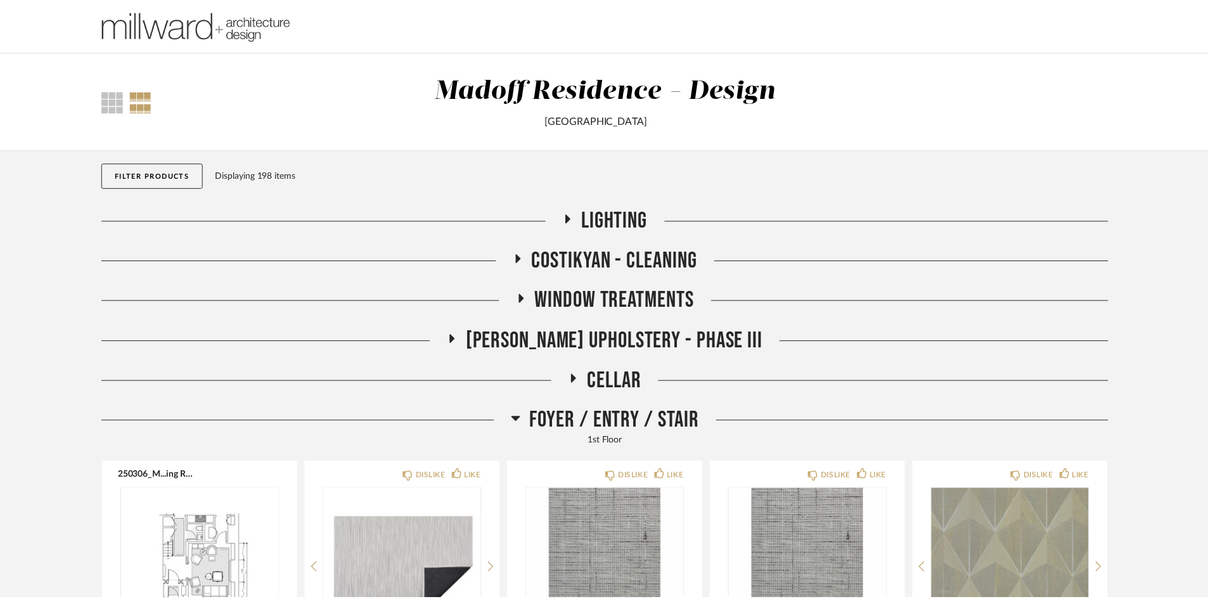
scroll to position [1457, 0]
